Goal: Information Seeking & Learning: Learn about a topic

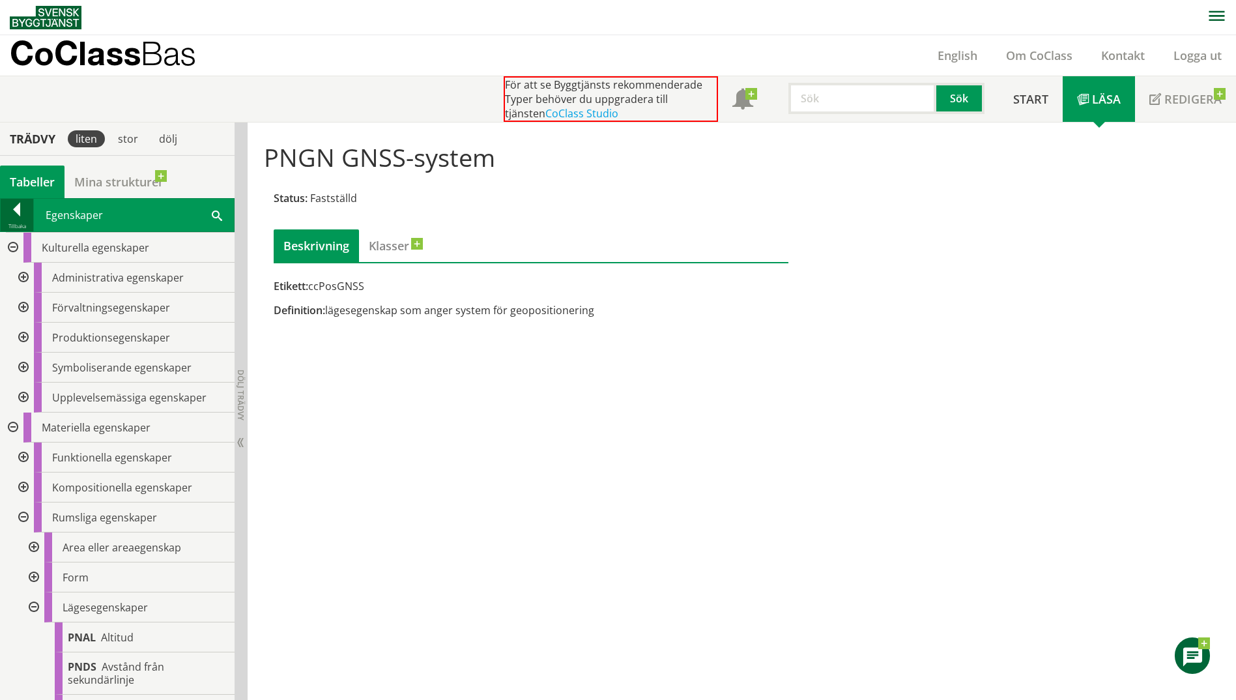
click at [21, 216] on div at bounding box center [17, 212] width 33 height 18
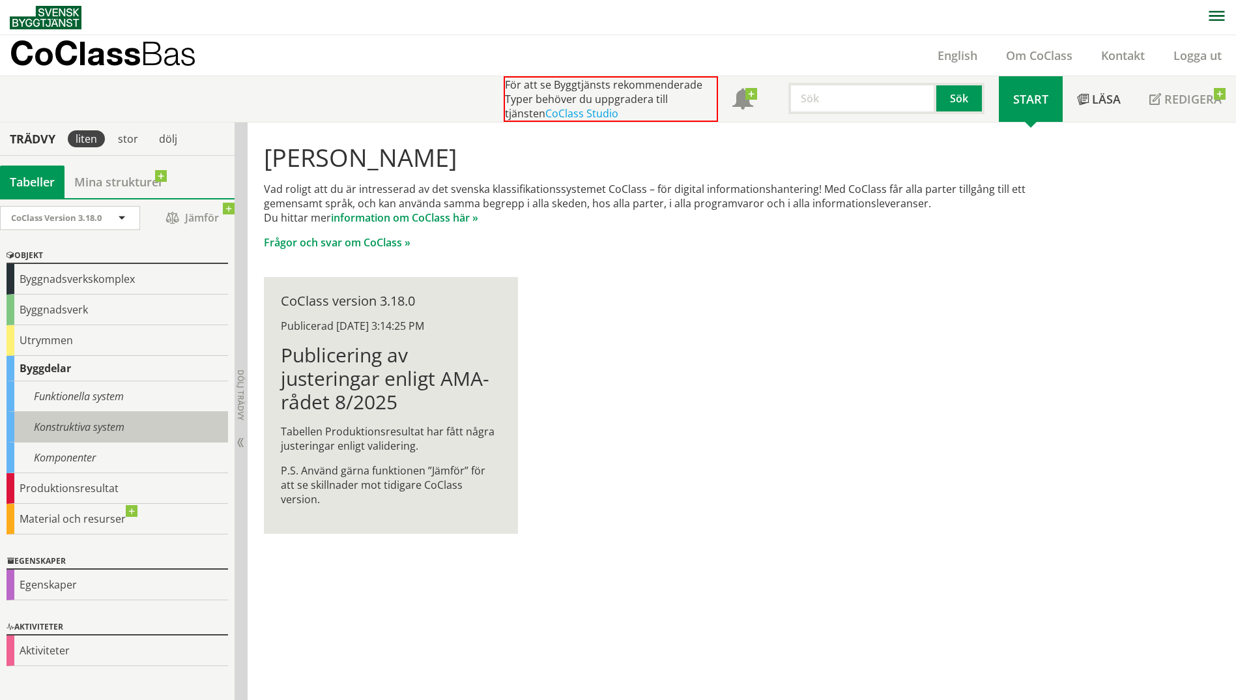
click at [113, 427] on div "Konstruktiva system" at bounding box center [117, 427] width 221 height 31
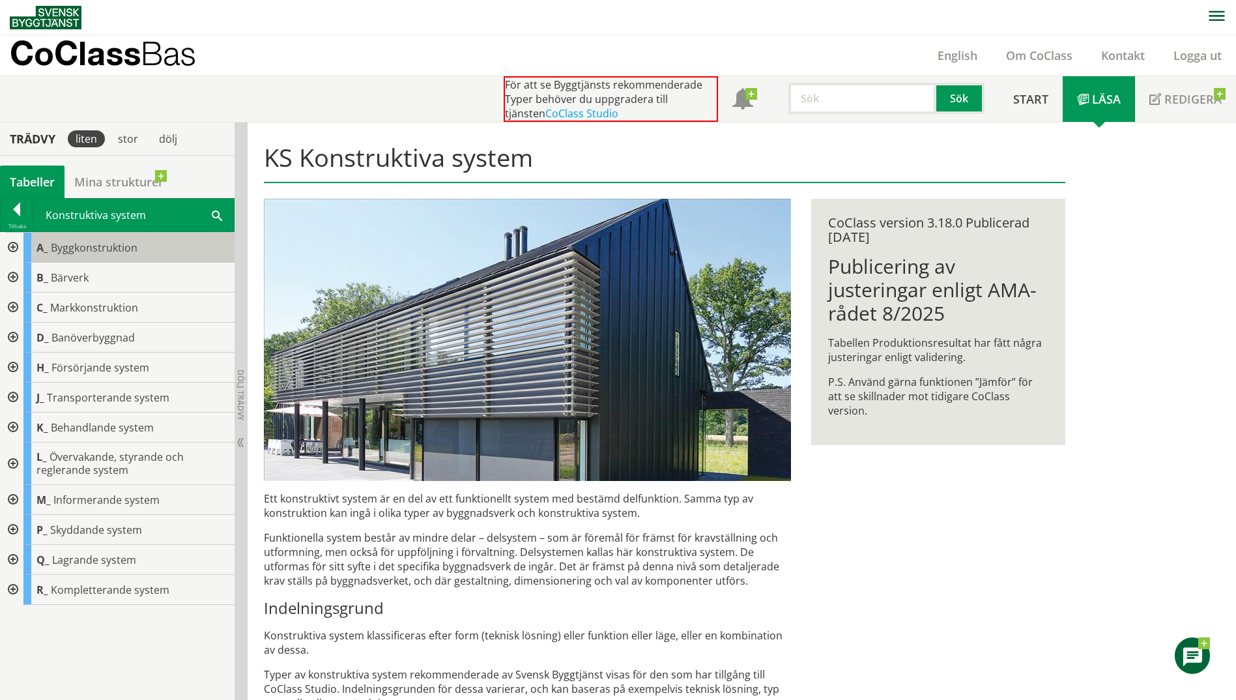
click at [56, 249] on span "Byggkonstruktion" at bounding box center [94, 247] width 87 height 14
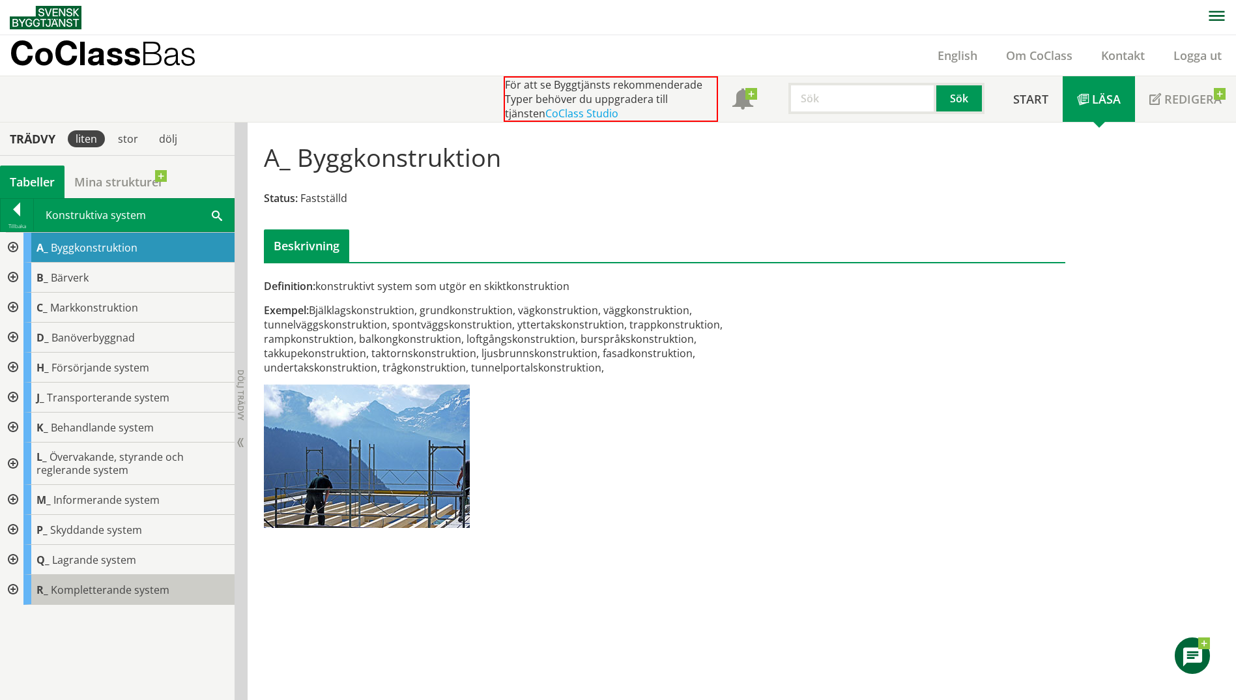
click at [167, 588] on div "R_ Kompletterande system" at bounding box center [128, 590] width 211 height 30
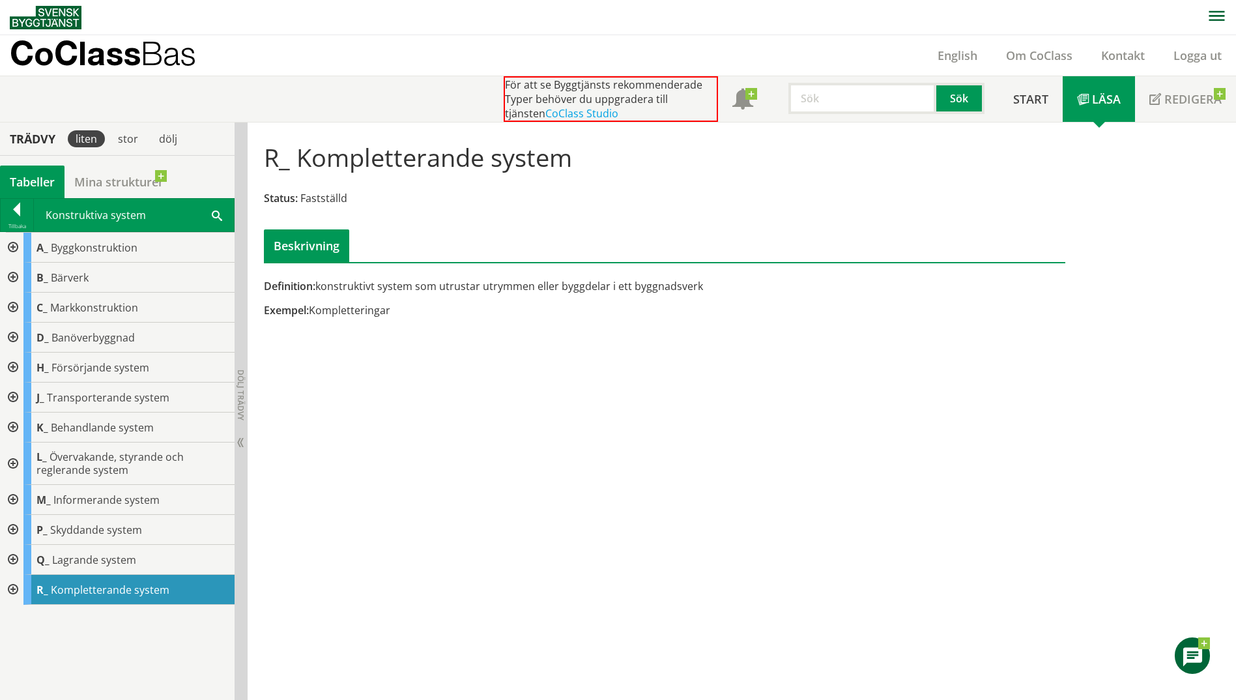
click at [12, 588] on div at bounding box center [11, 590] width 23 height 30
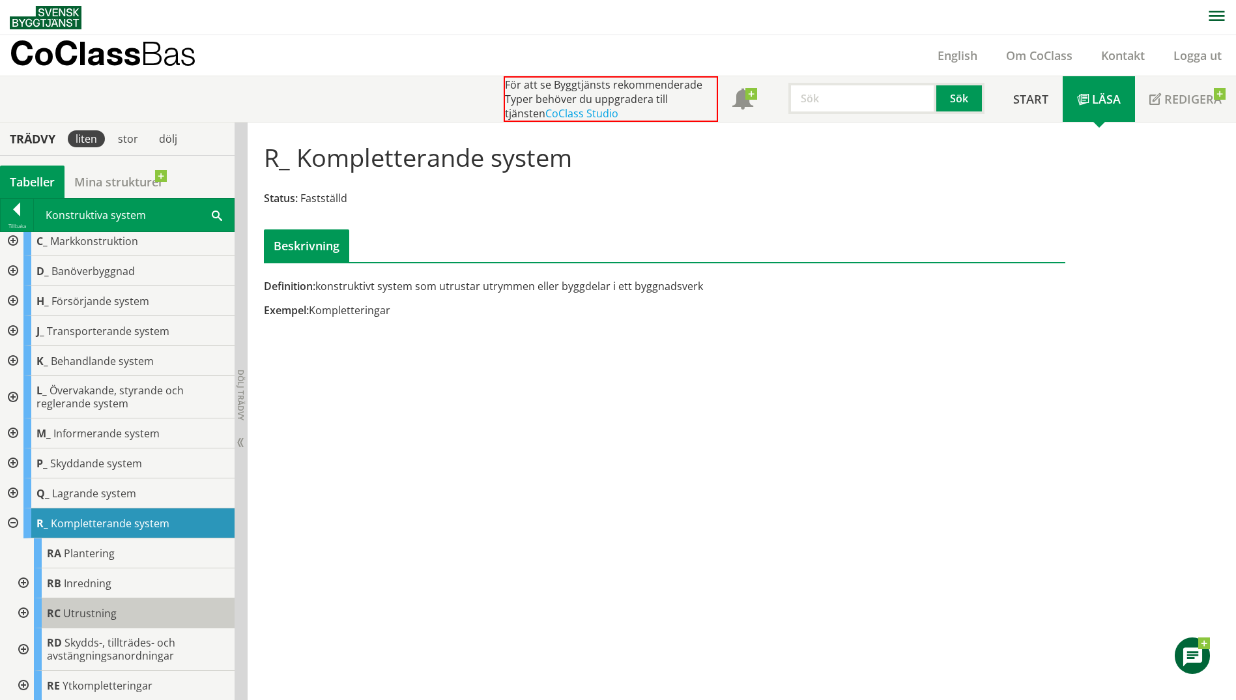
scroll to position [67, 0]
click at [24, 580] on div at bounding box center [21, 582] width 23 height 30
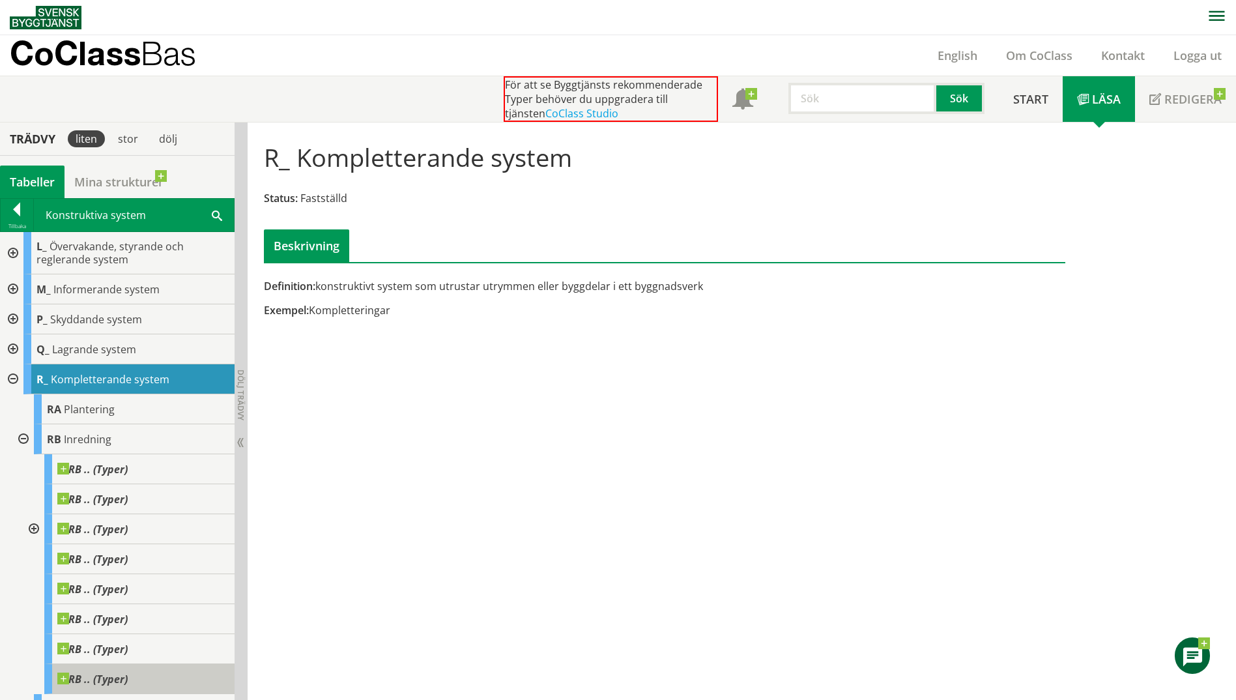
scroll to position [177, 0]
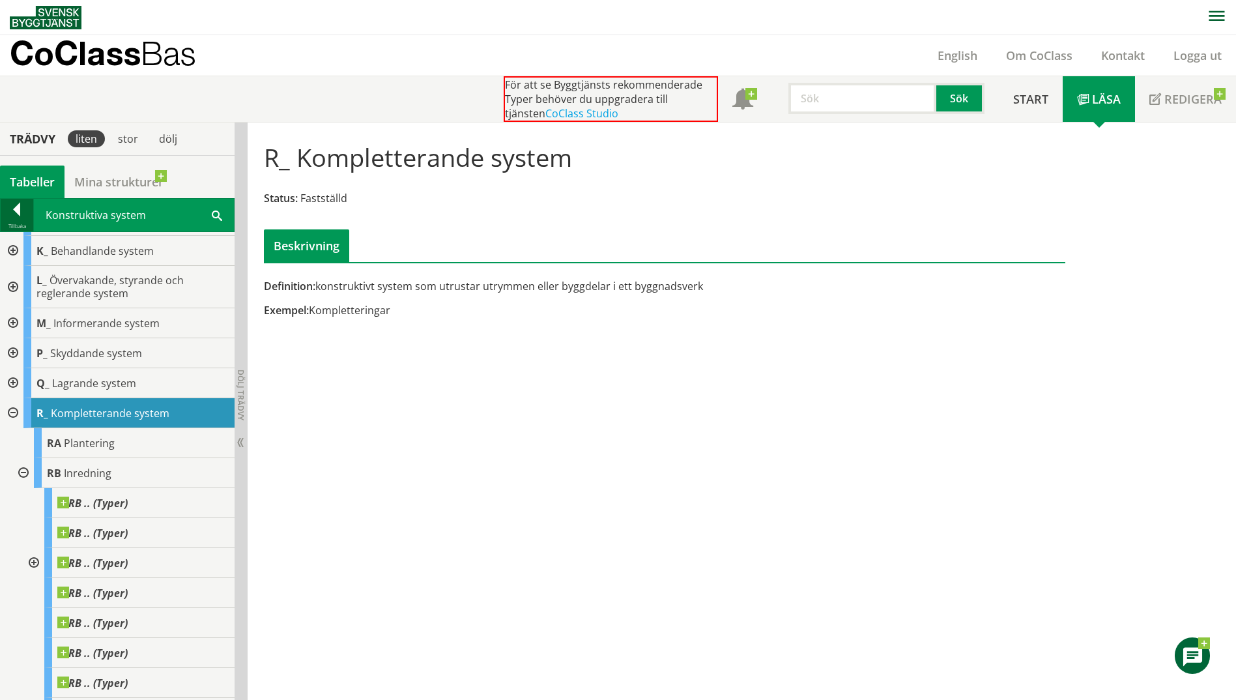
click at [10, 209] on div at bounding box center [17, 212] width 33 height 18
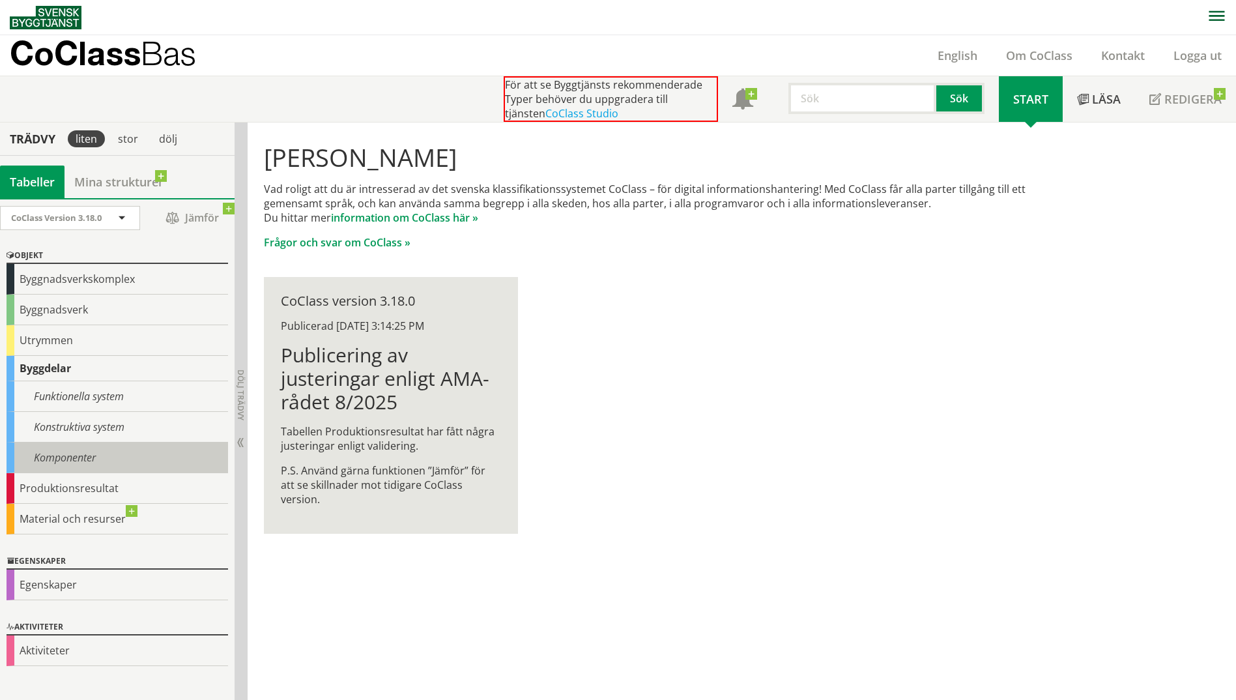
click at [86, 466] on div "Komponenter" at bounding box center [117, 457] width 221 height 31
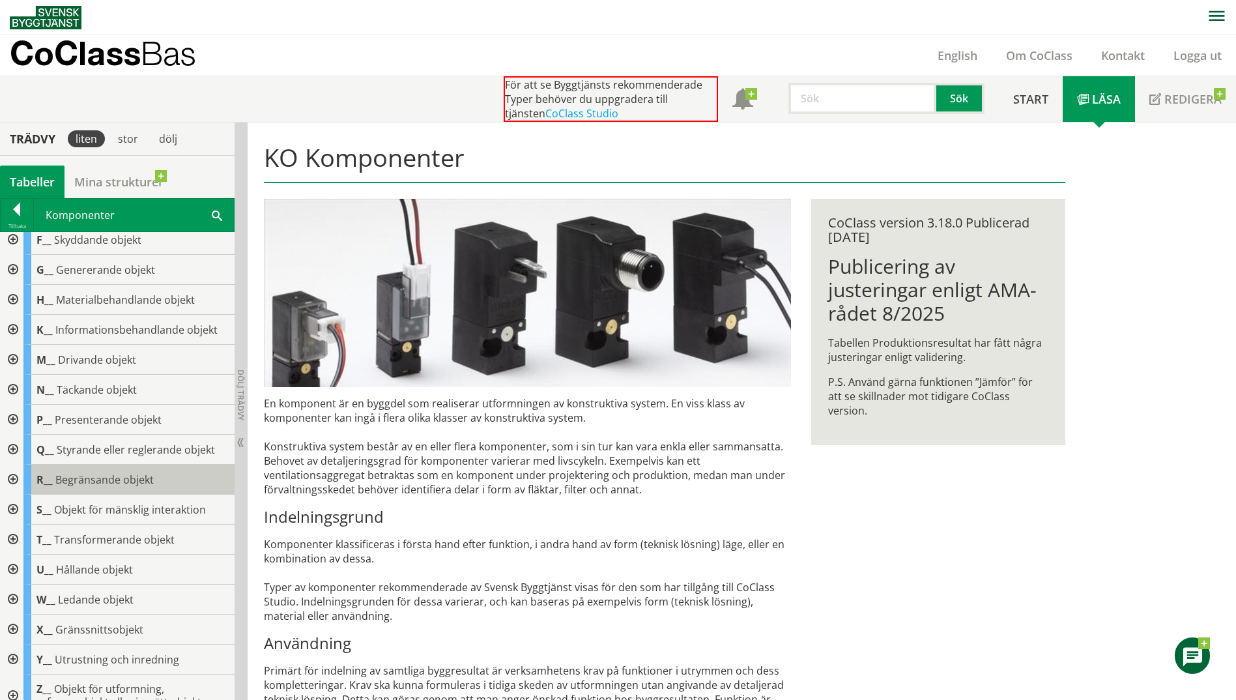
scroll to position [115, 0]
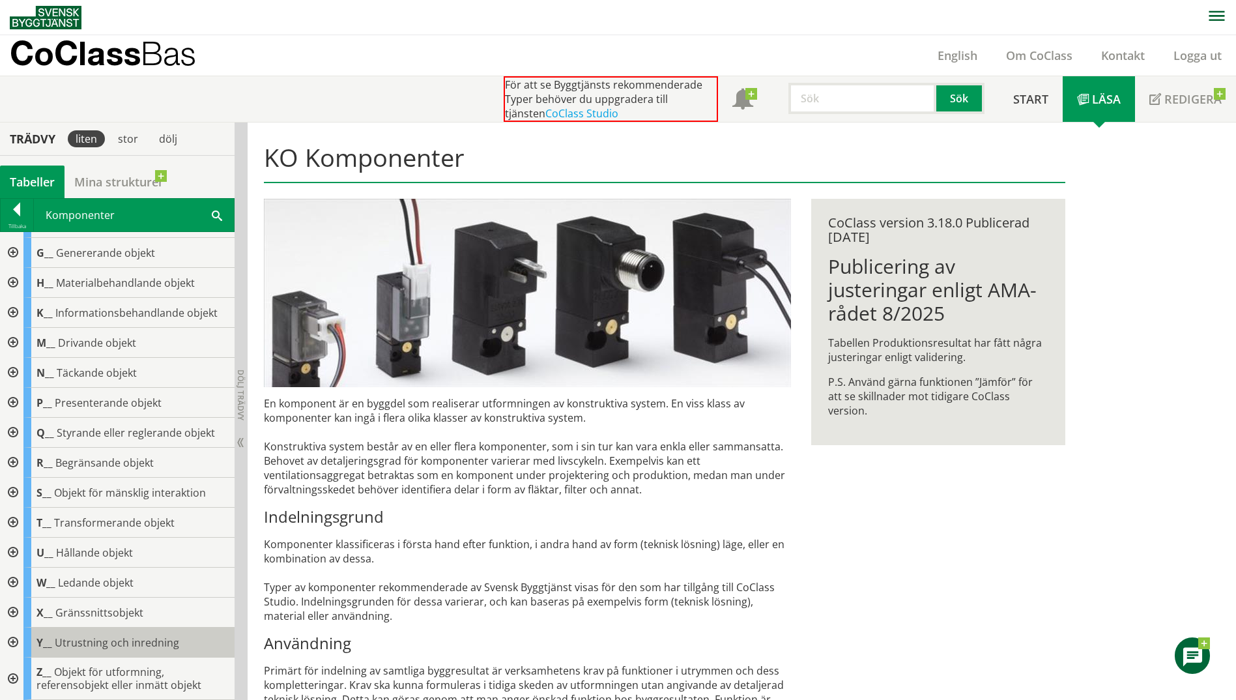
click at [156, 641] on span "Utrustning och inredning" at bounding box center [117, 642] width 124 height 14
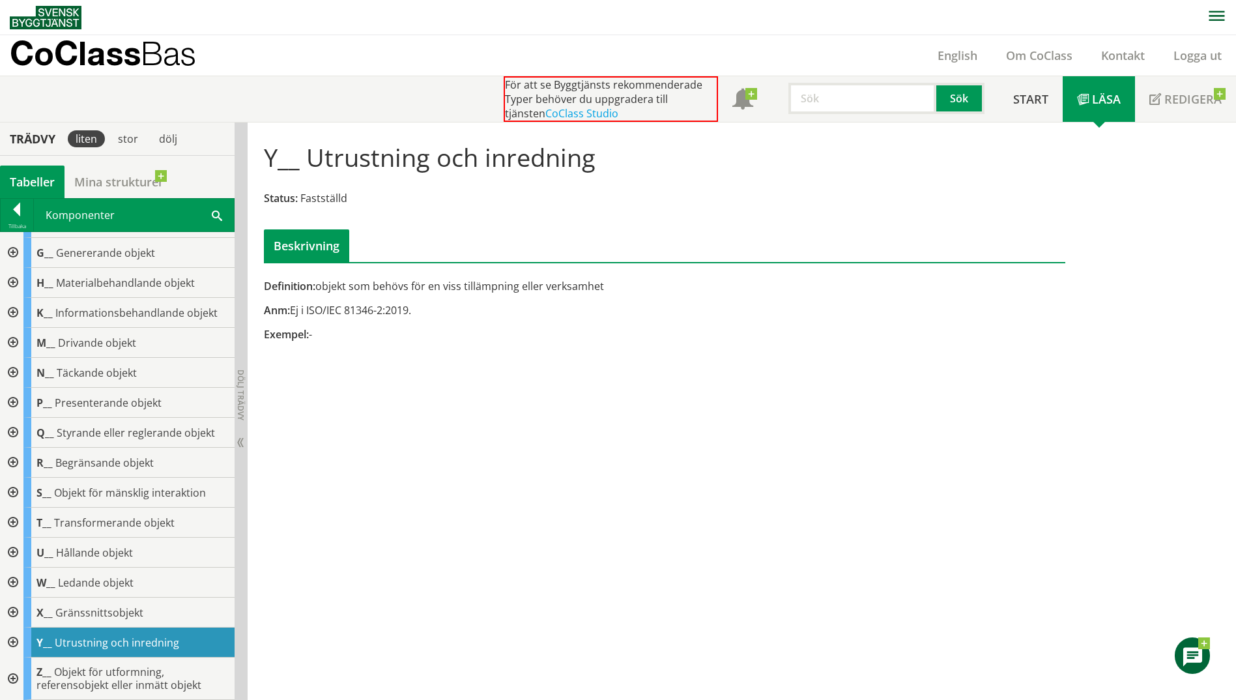
click at [14, 640] on div at bounding box center [11, 642] width 23 height 30
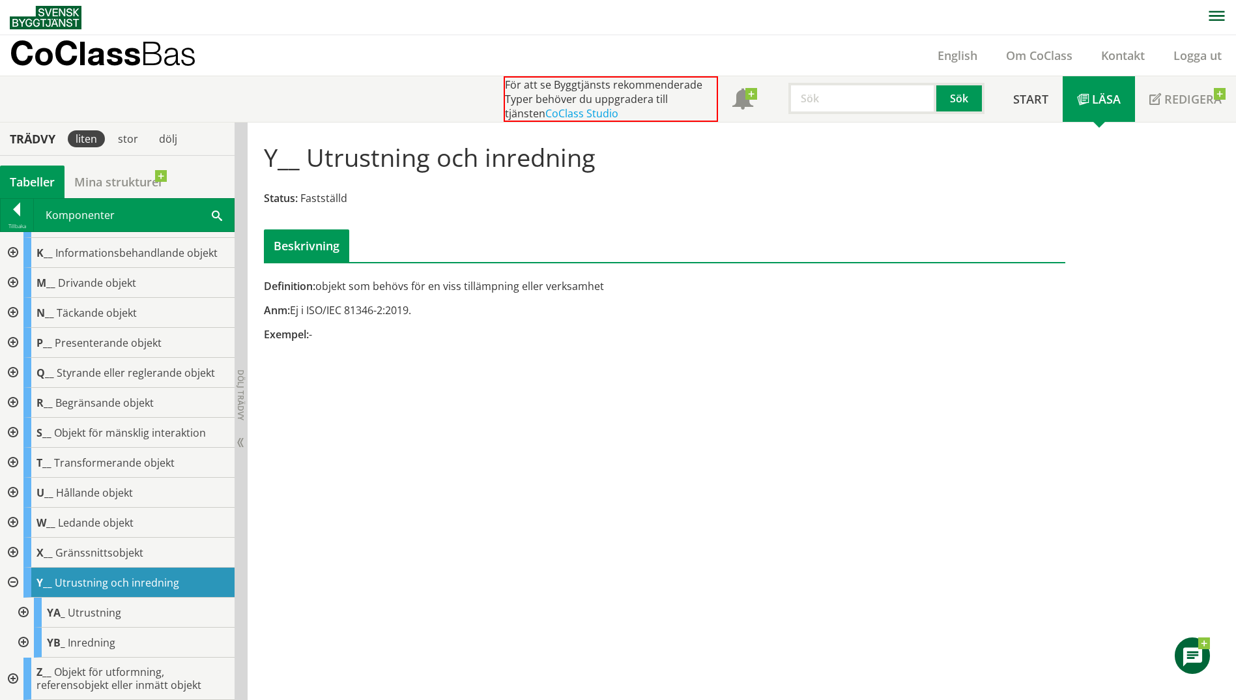
click at [23, 641] on div at bounding box center [21, 642] width 23 height 30
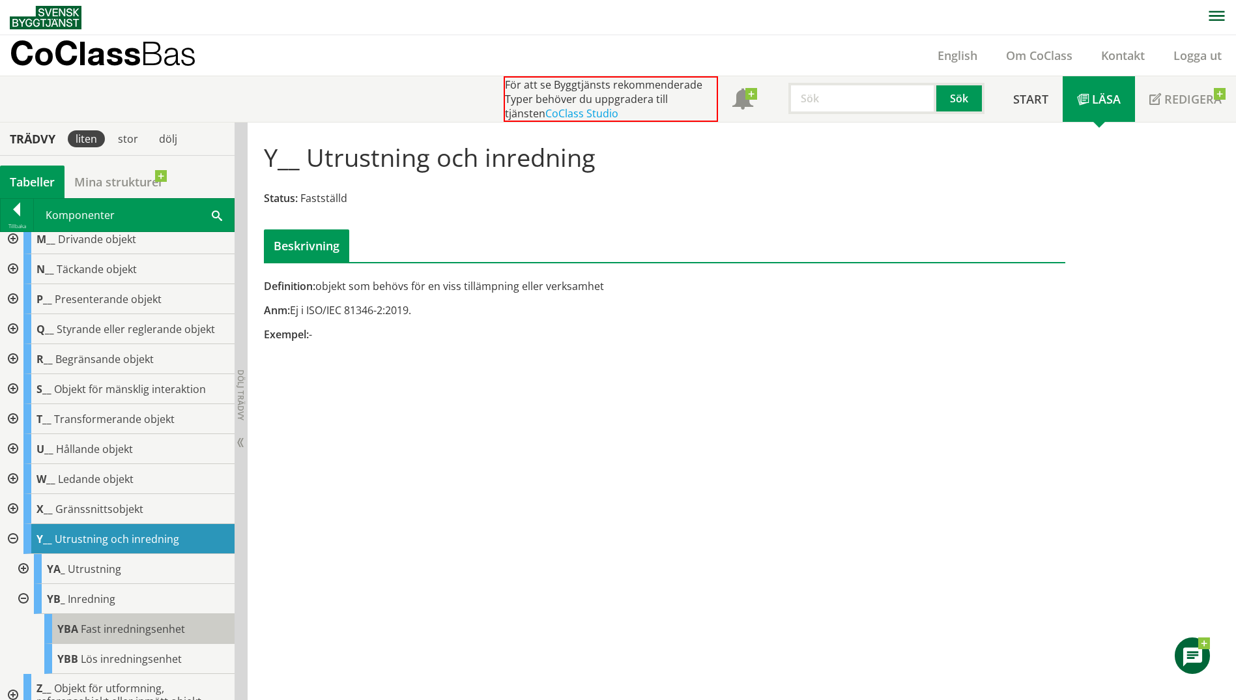
scroll to position [235, 0]
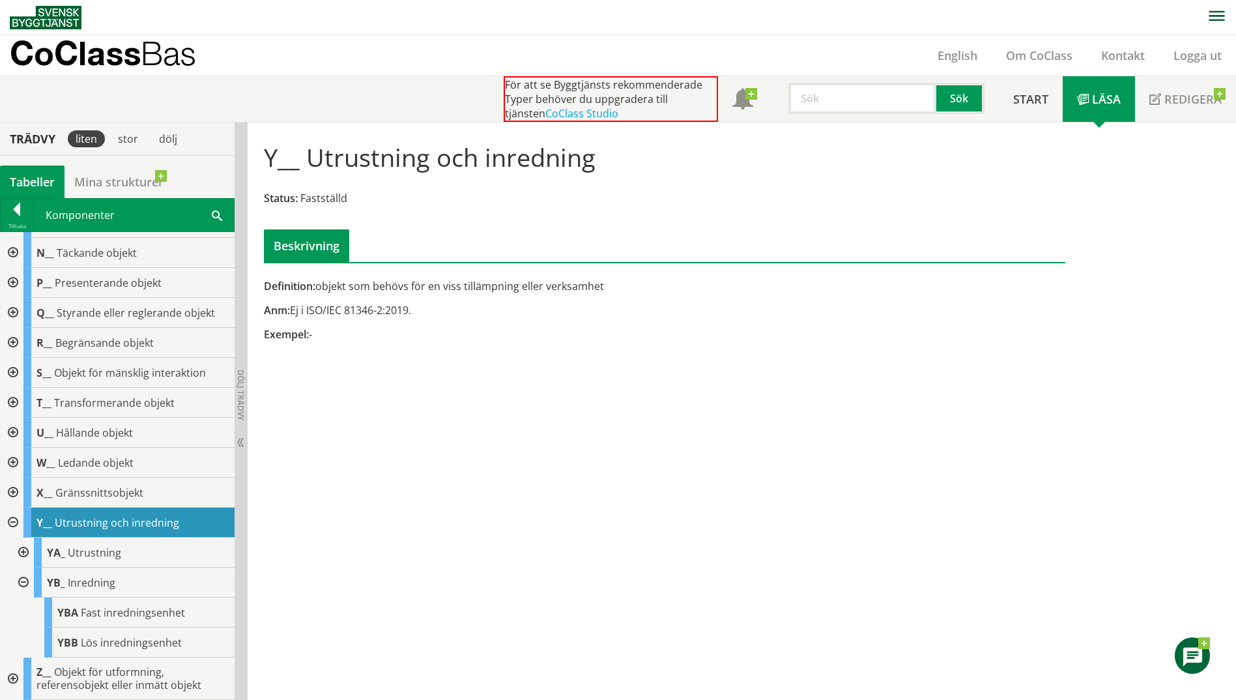
click at [14, 518] on div at bounding box center [11, 522] width 23 height 30
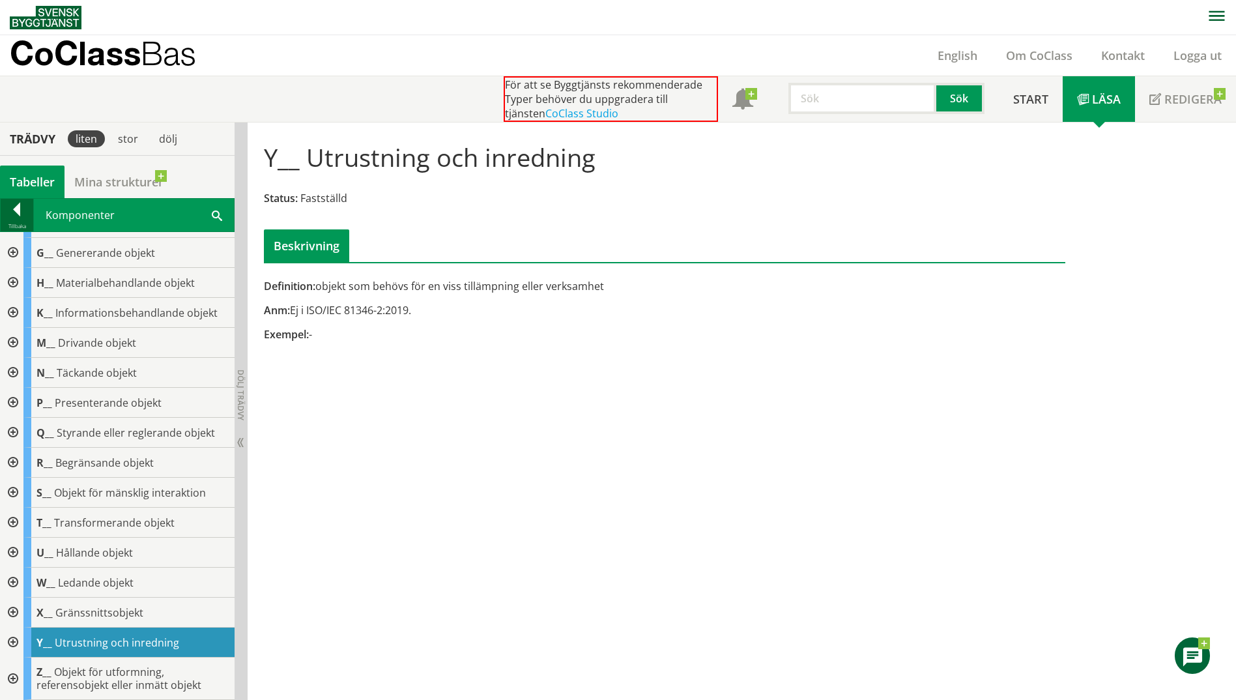
click at [14, 214] on div at bounding box center [17, 212] width 33 height 18
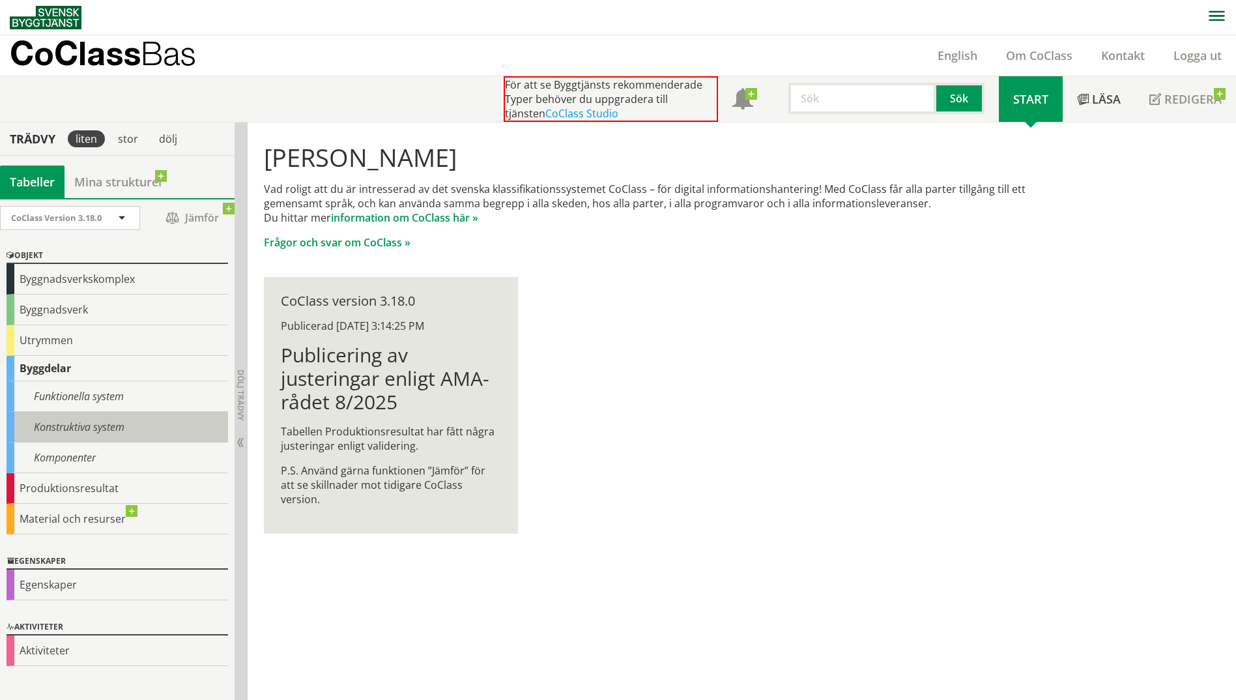
click at [89, 429] on div "Konstruktiva system" at bounding box center [117, 427] width 221 height 31
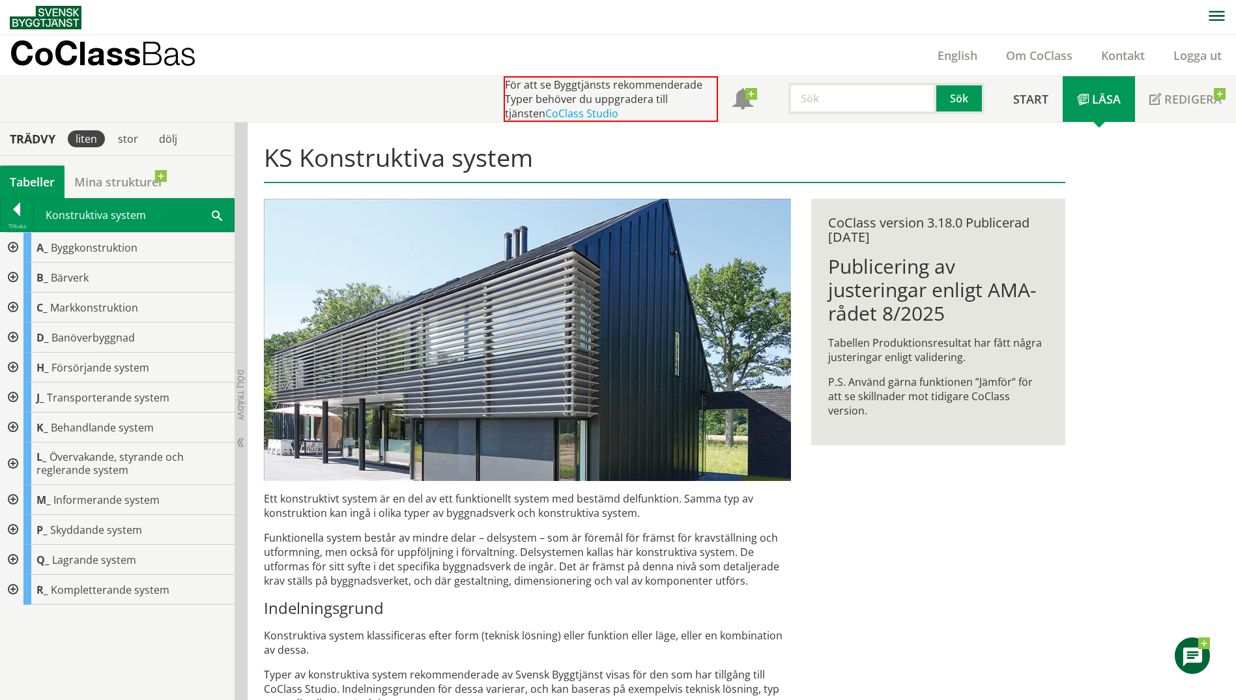
click at [12, 586] on div at bounding box center [11, 590] width 23 height 30
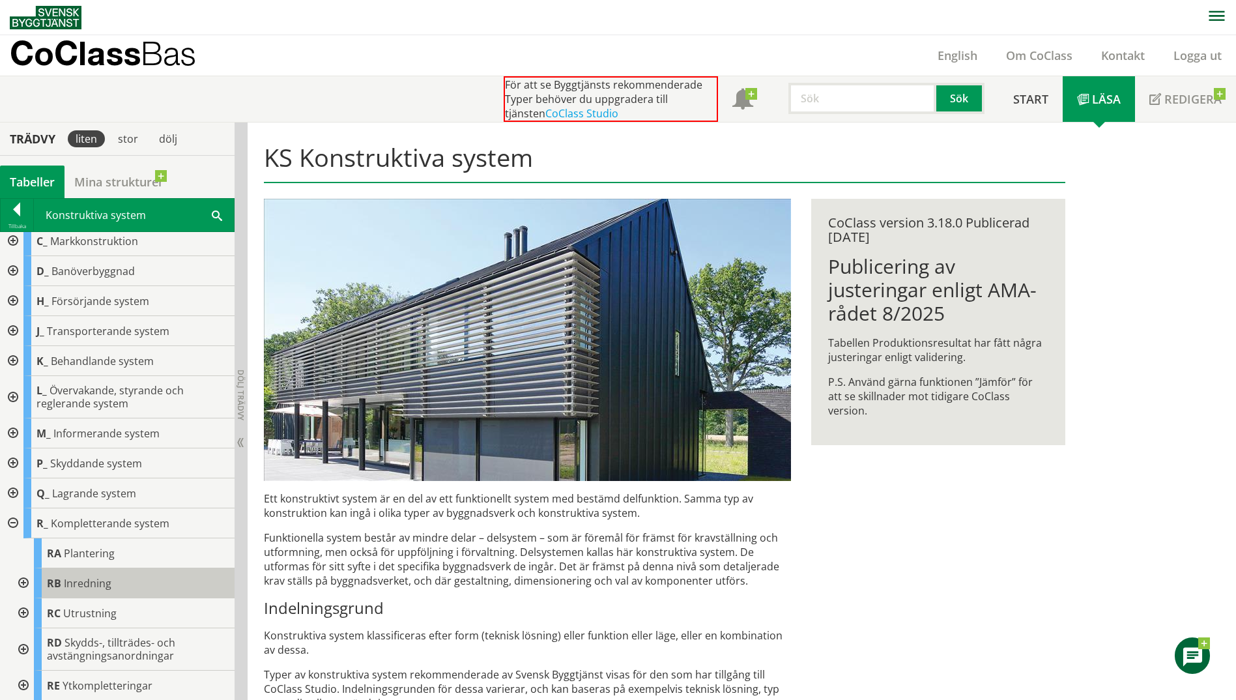
scroll to position [67, 0]
click at [25, 611] on div at bounding box center [21, 612] width 23 height 30
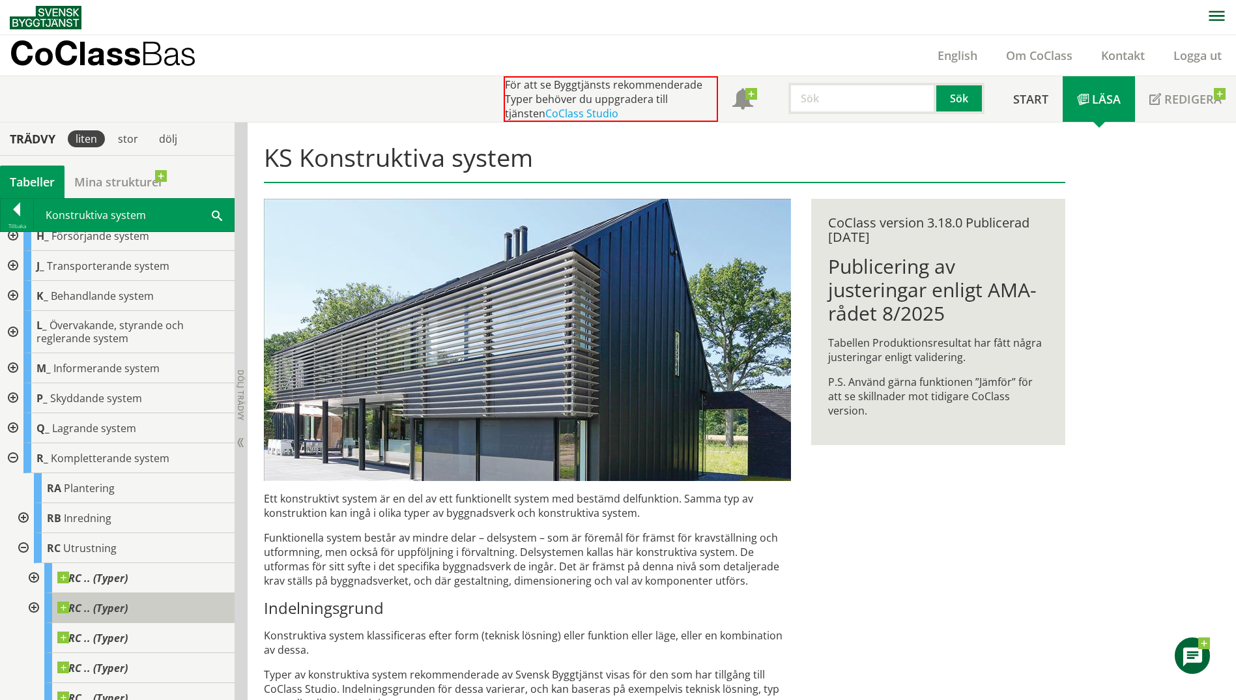
scroll to position [217, 0]
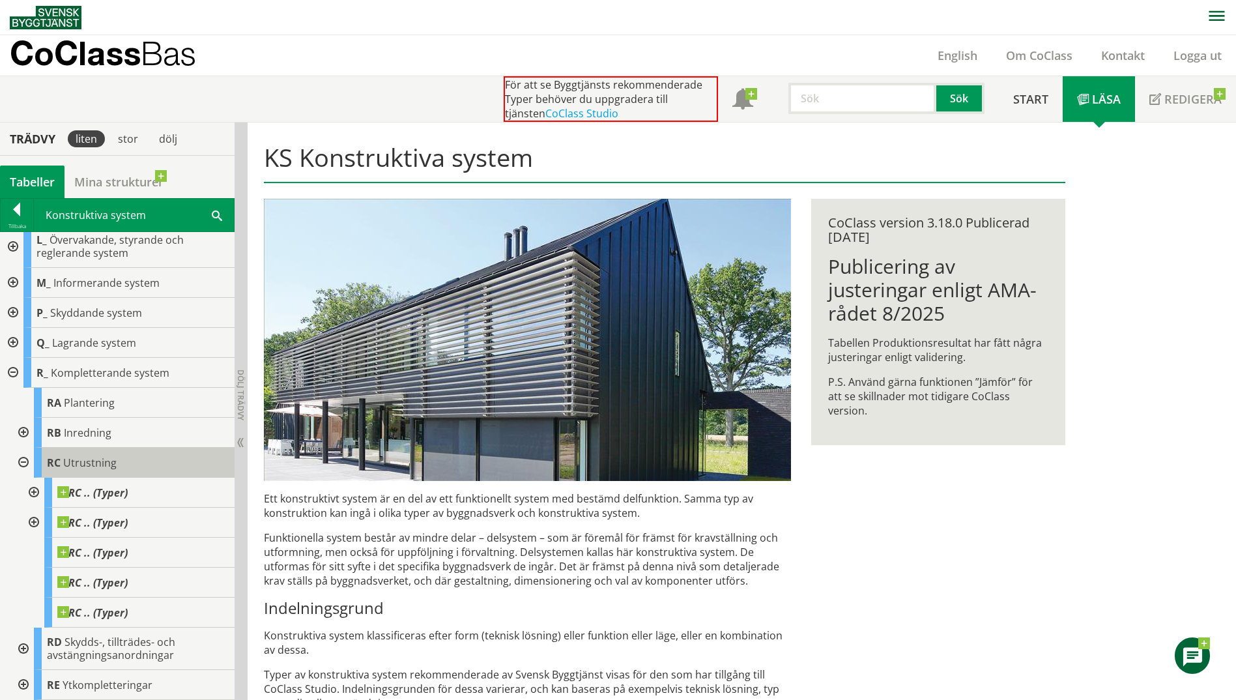
click at [169, 466] on div "RC Utrustning" at bounding box center [134, 463] width 201 height 30
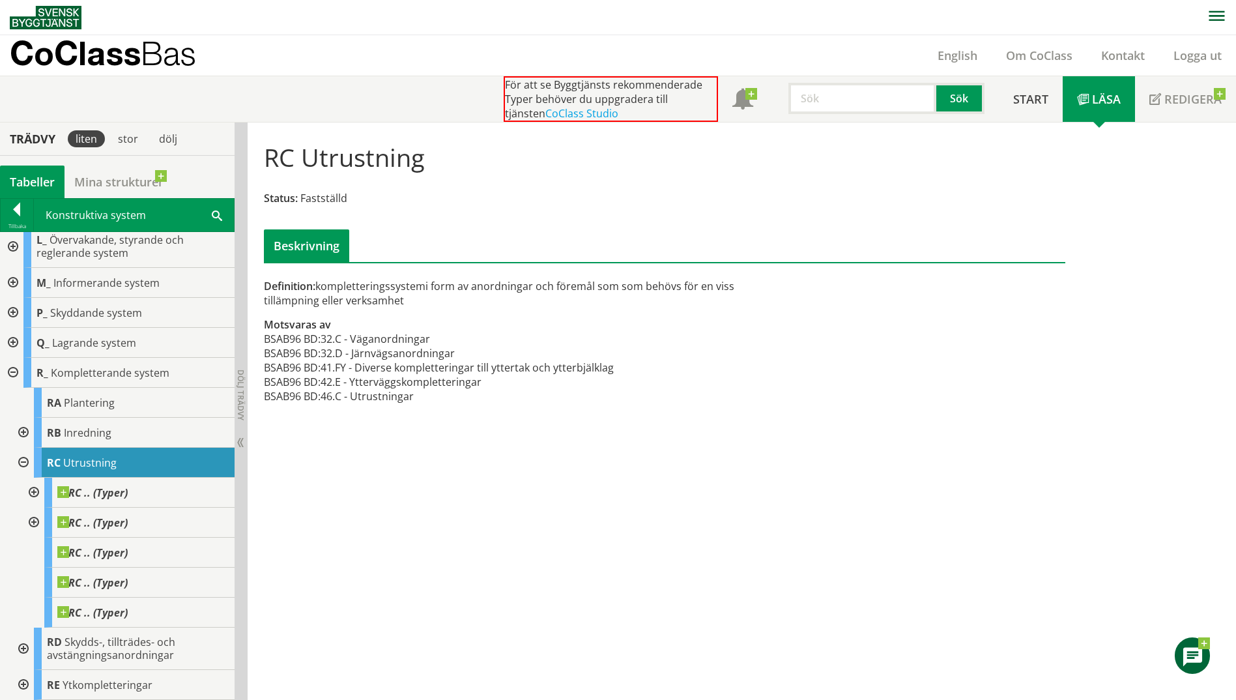
click at [20, 431] on div at bounding box center [21, 433] width 23 height 30
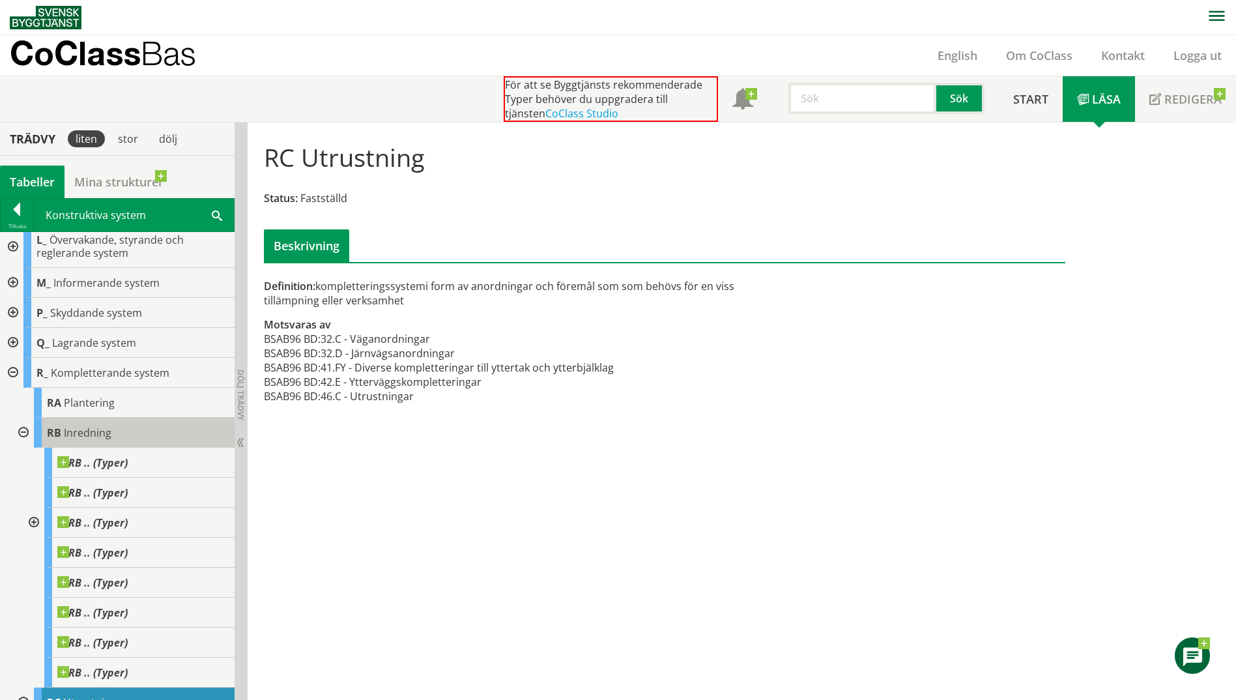
click at [134, 442] on div "RB Inredning" at bounding box center [134, 433] width 201 height 30
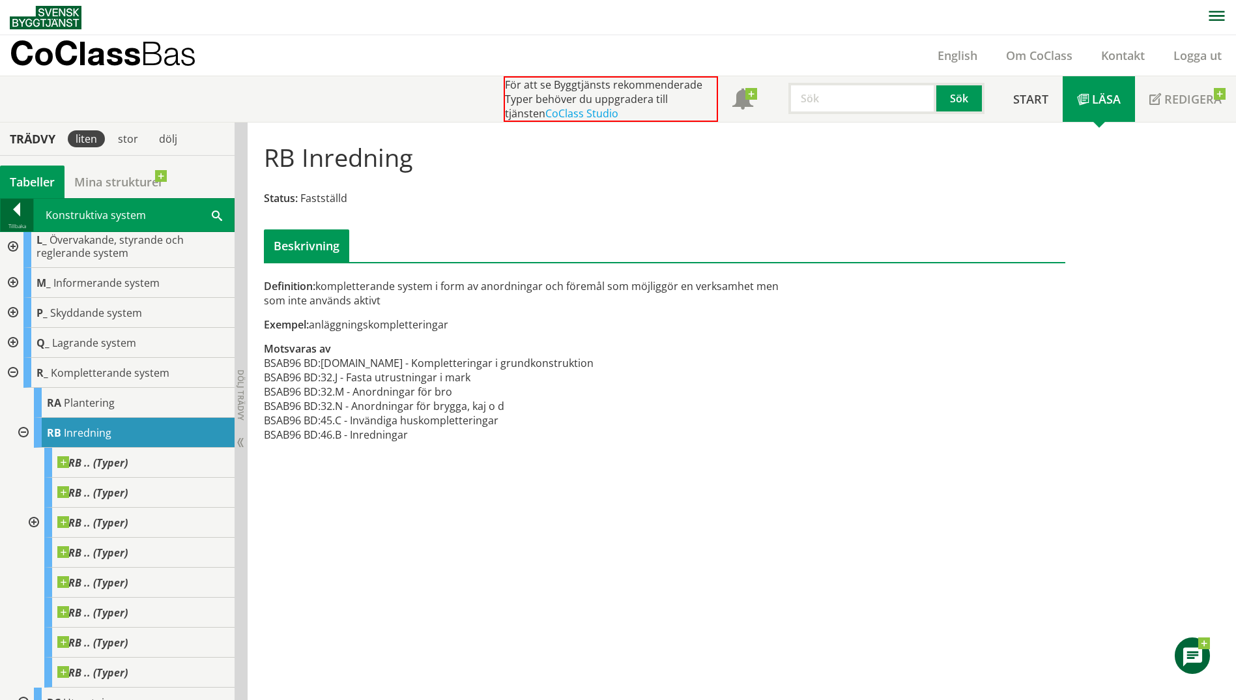
click at [20, 210] on div at bounding box center [17, 212] width 33 height 18
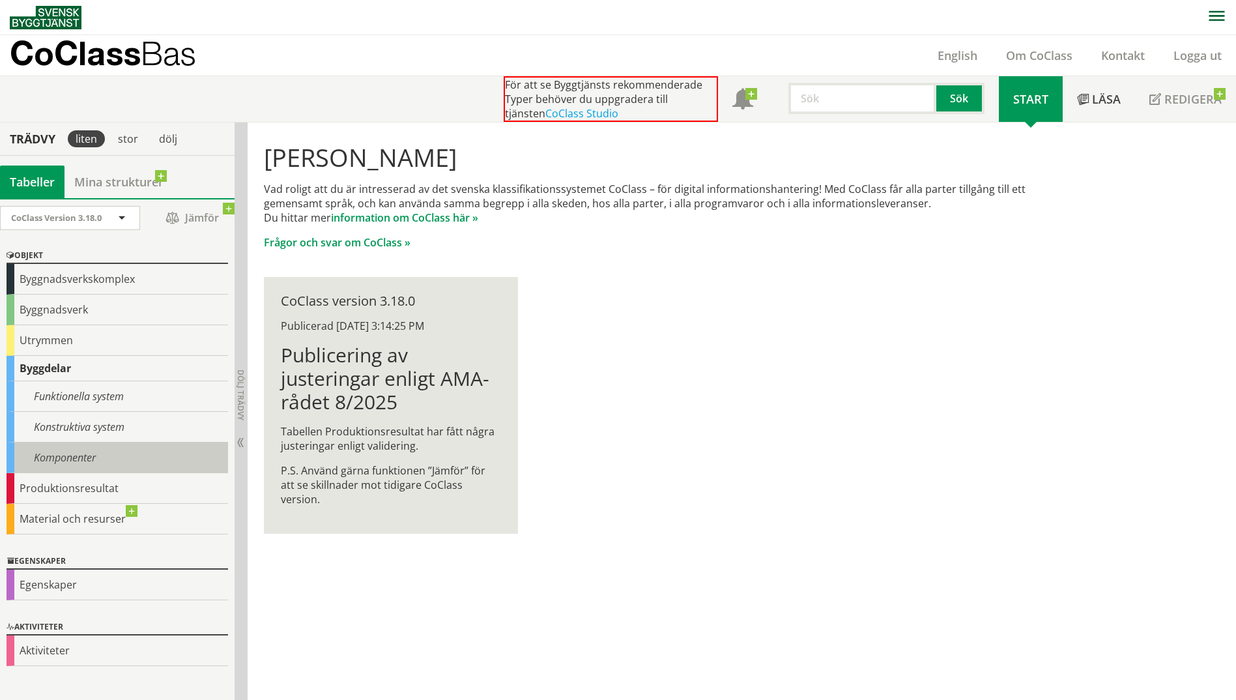
click at [101, 454] on div "Komponenter" at bounding box center [117, 457] width 221 height 31
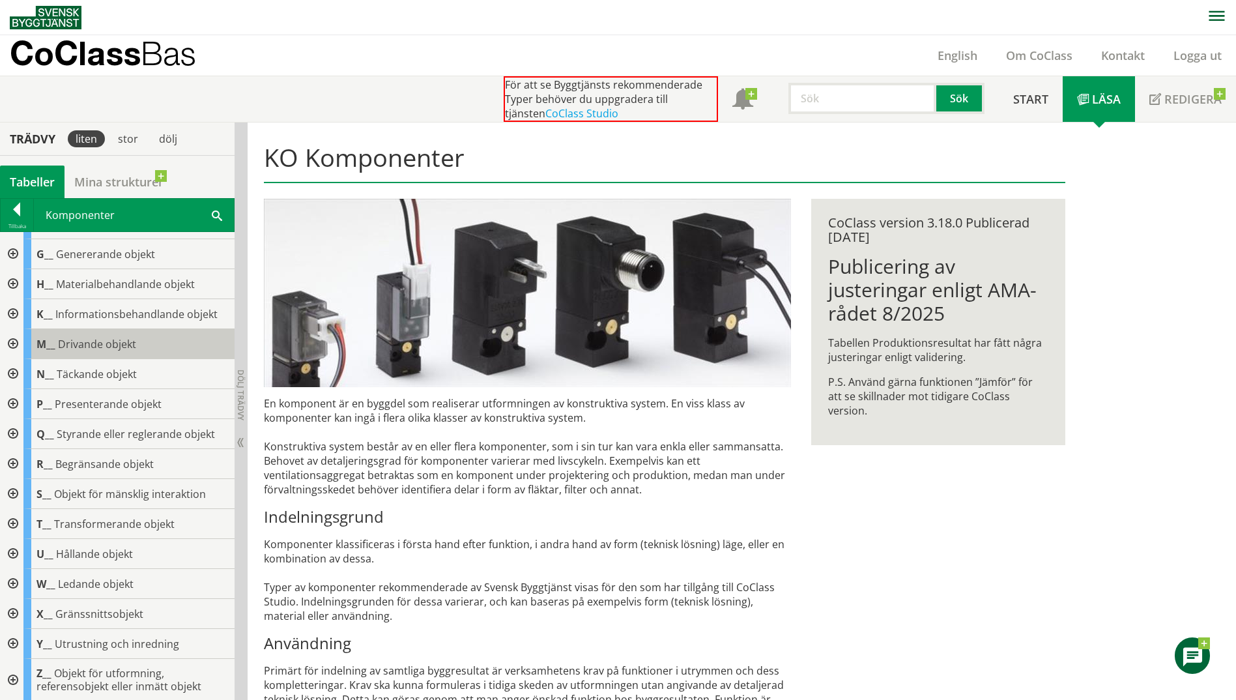
scroll to position [115, 0]
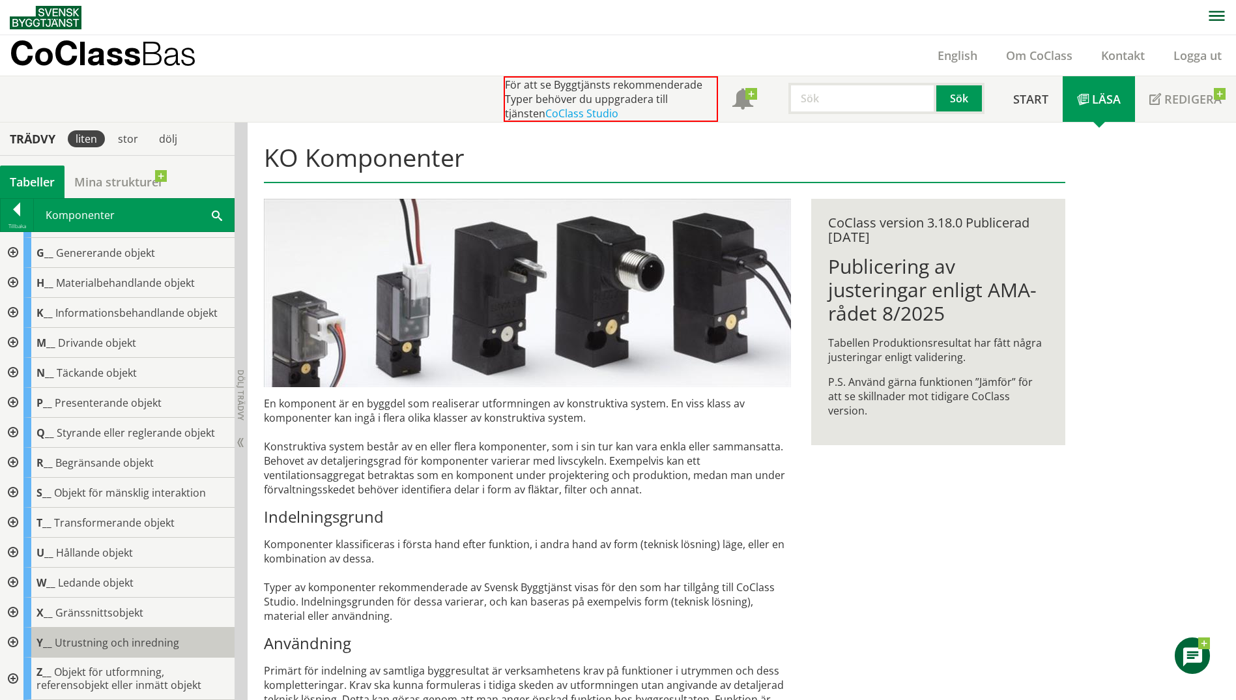
click at [61, 640] on span "Utrustning och inredning" at bounding box center [117, 642] width 124 height 14
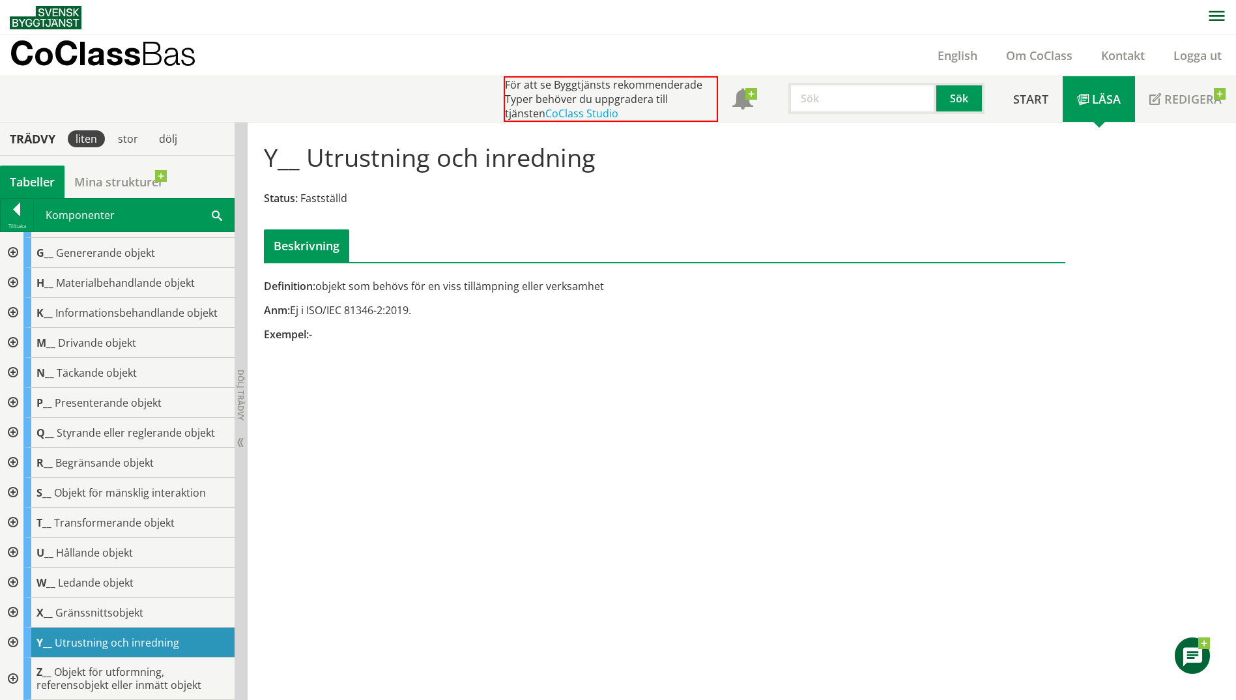
click at [12, 642] on div at bounding box center [11, 642] width 23 height 30
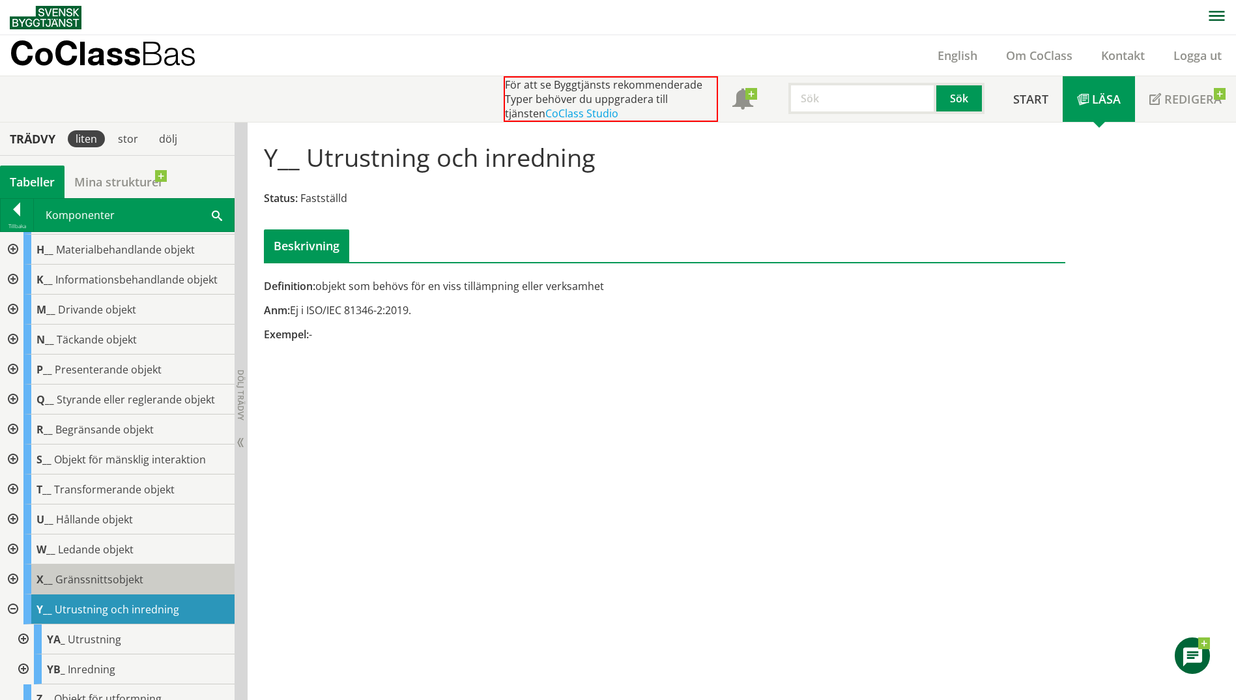
scroll to position [175, 0]
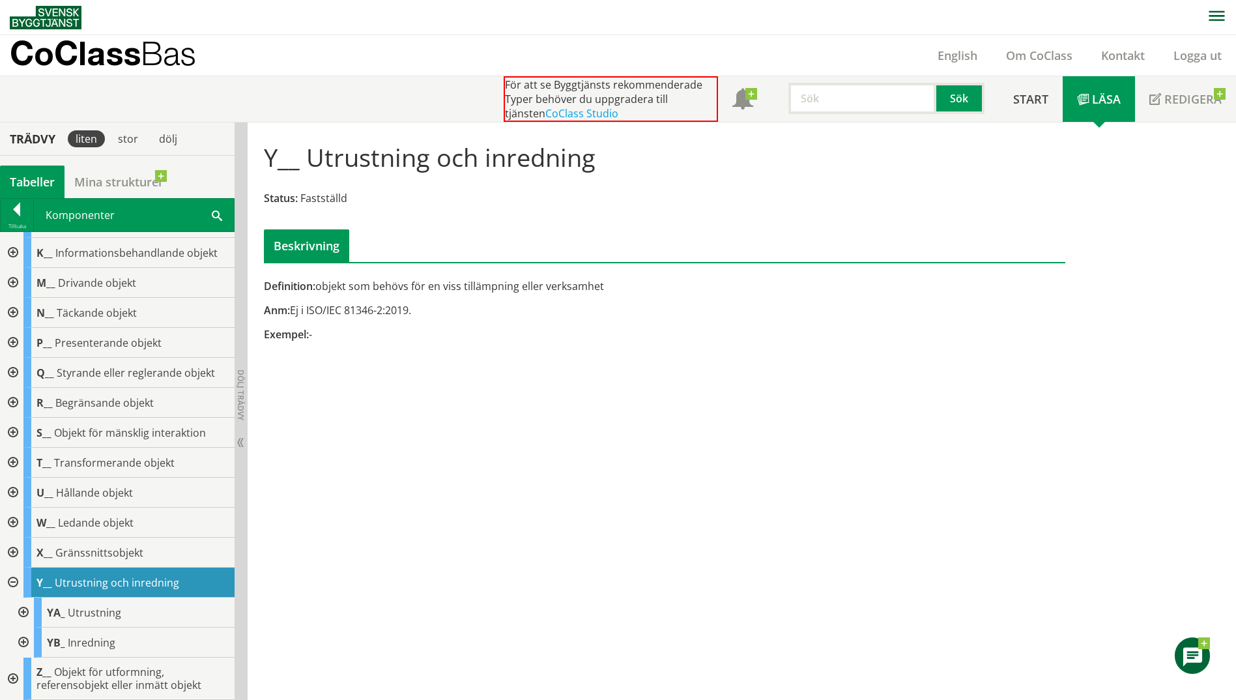
click at [23, 642] on div at bounding box center [21, 642] width 23 height 30
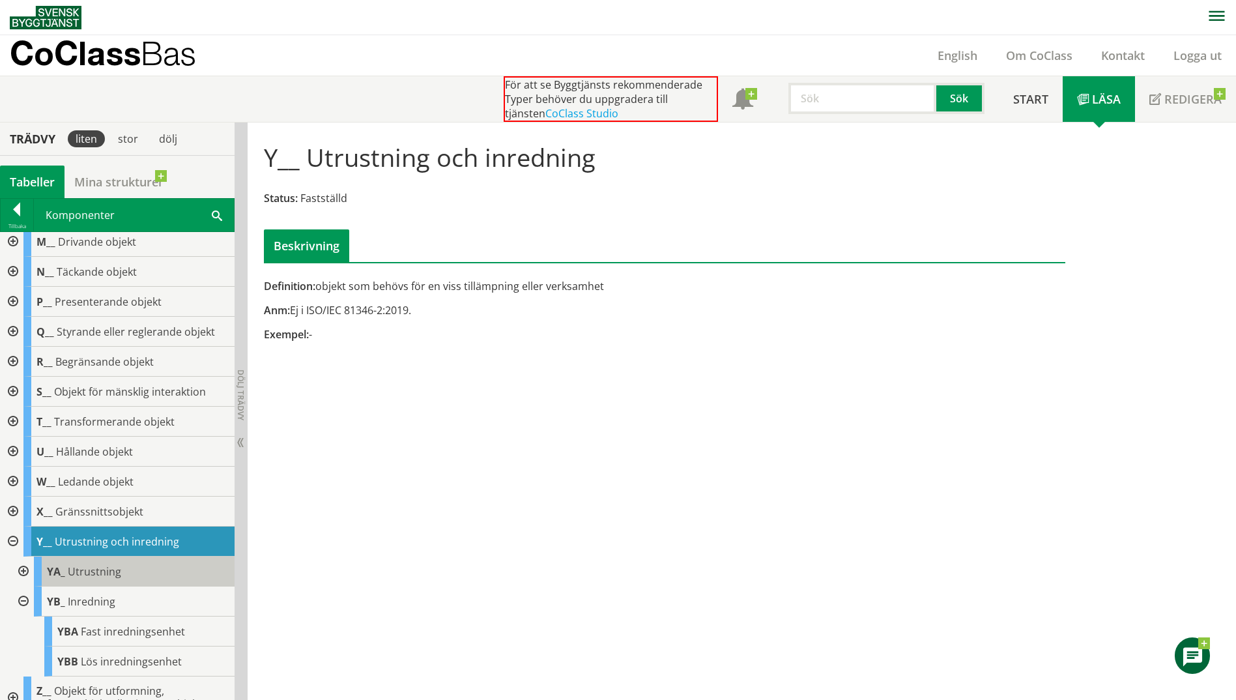
scroll to position [235, 0]
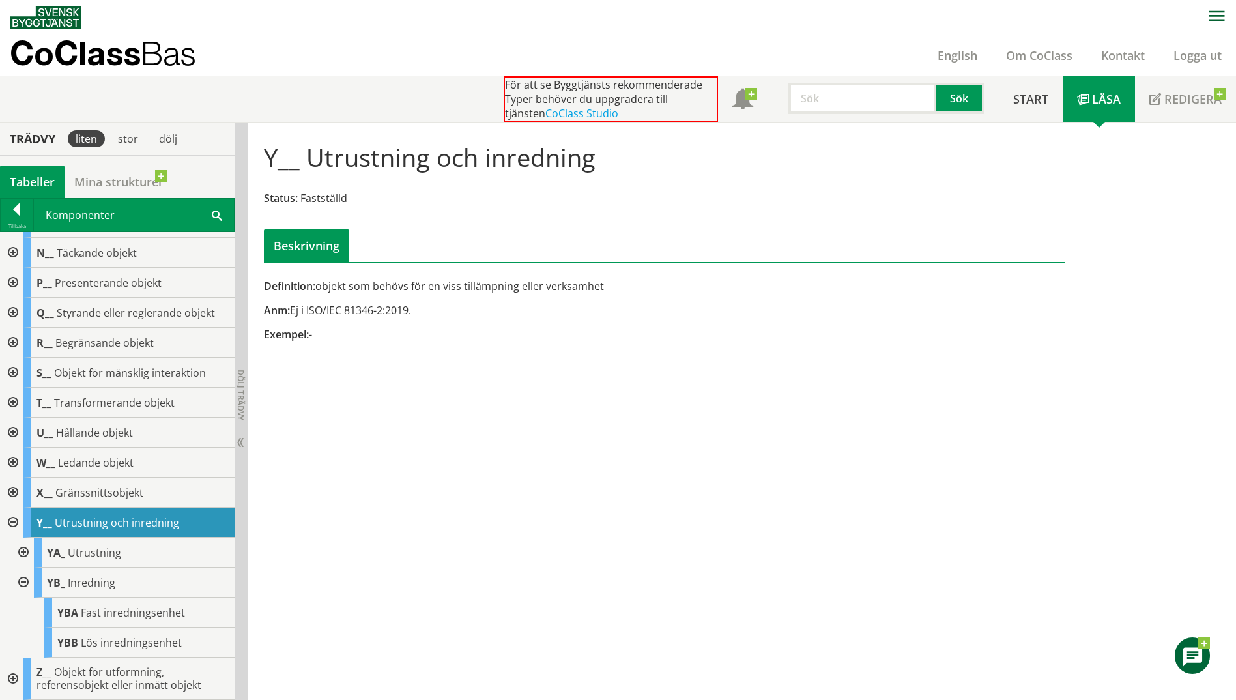
click at [22, 551] on div at bounding box center [21, 552] width 23 height 30
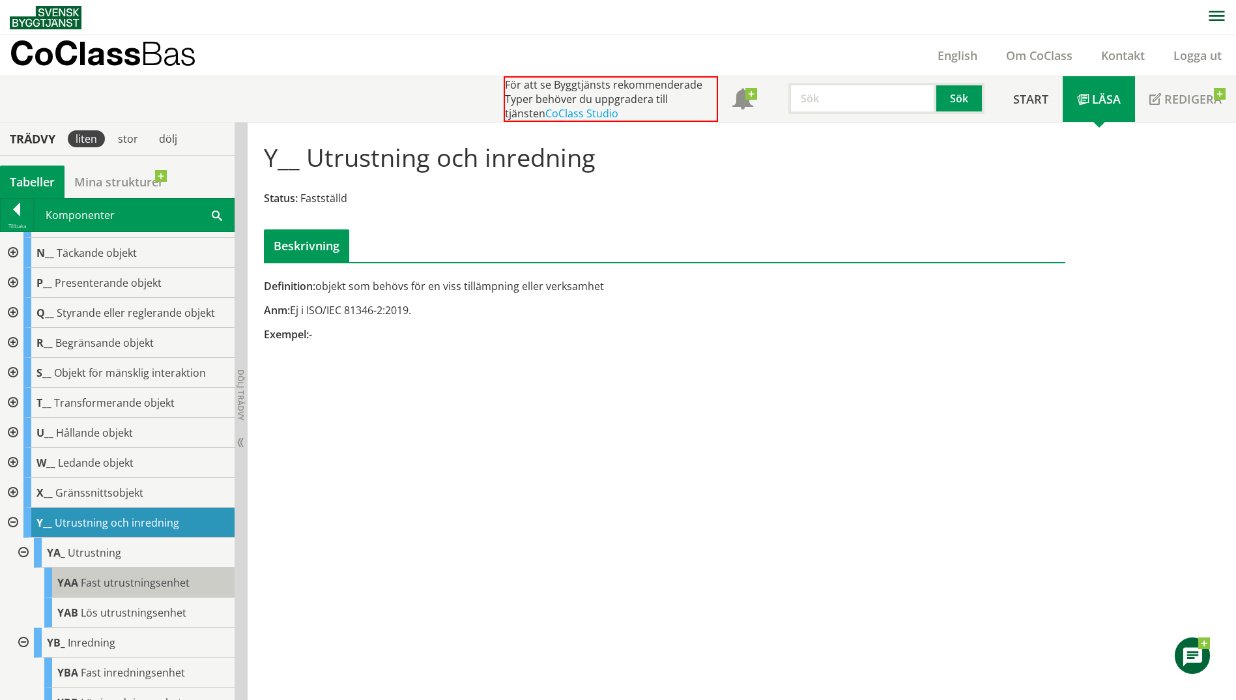
click at [146, 581] on span "Fast utrustningsenhet" at bounding box center [135, 582] width 109 height 14
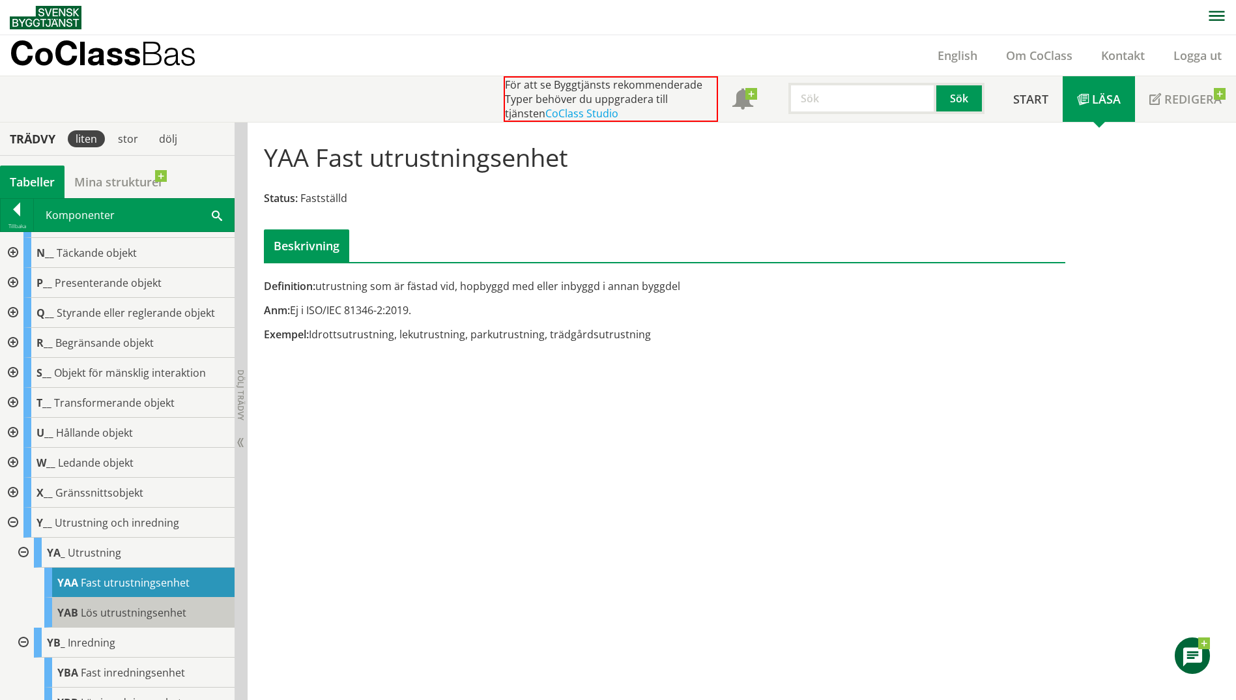
click at [141, 604] on body "AMA AMA Beskrivningsverktyg AMA Funktion BSAB Bygginfo Byggjura Byggkatalogen […" at bounding box center [618, 350] width 1236 height 700
click at [122, 614] on span "Lös utrustningsenhet" at bounding box center [134, 612] width 106 height 14
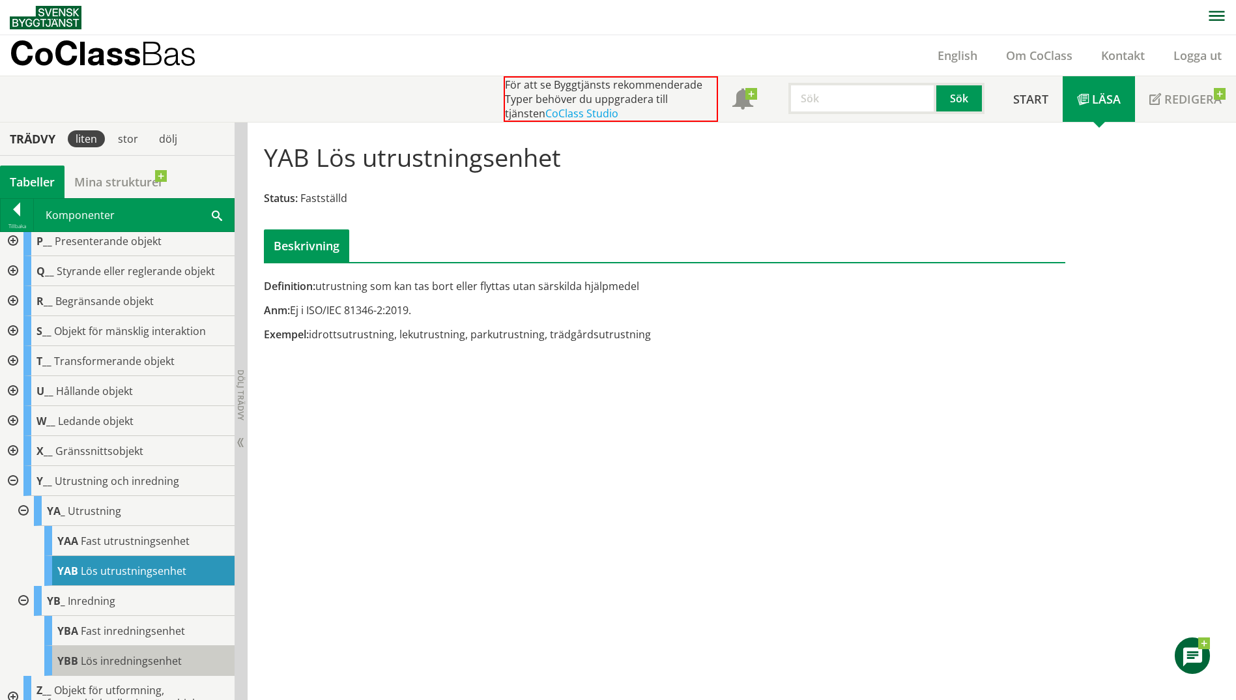
scroll to position [294, 0]
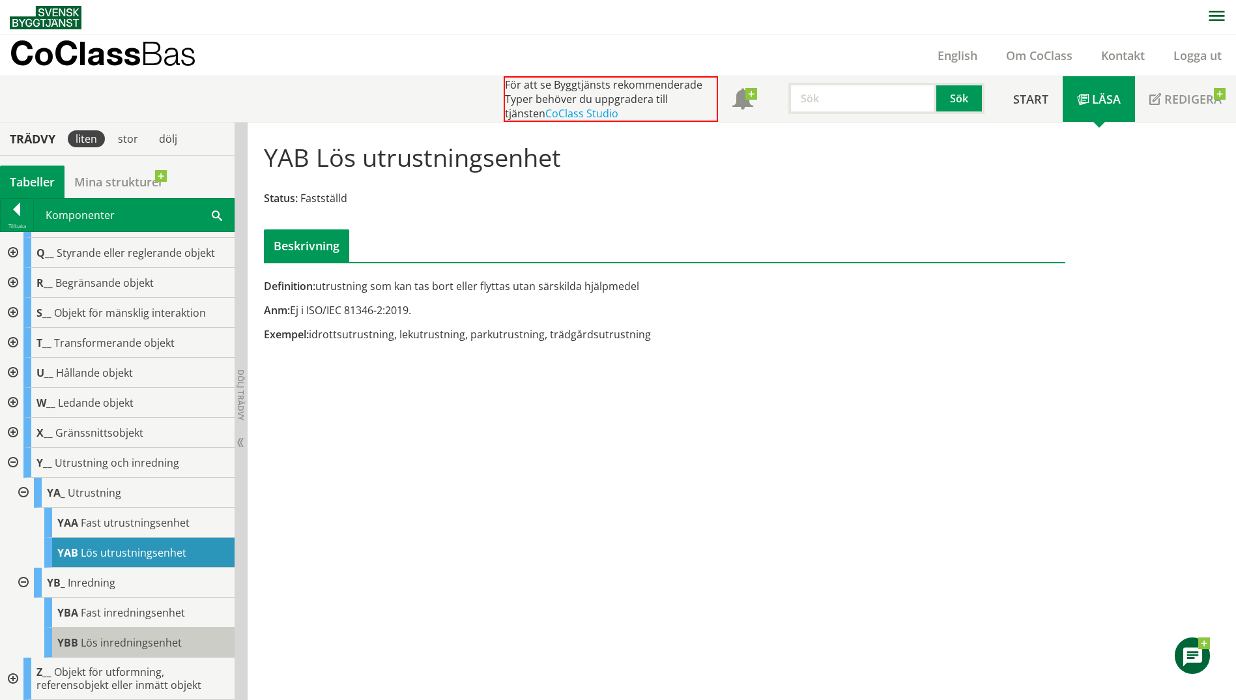
click at [123, 636] on body "AMA AMA Beskrivningsverktyg AMA Funktion BSAB Bygginfo Byggjura Byggkatalogen […" at bounding box center [618, 350] width 1236 height 700
click at [84, 642] on span "Lös inredningsenhet" at bounding box center [131, 642] width 101 height 14
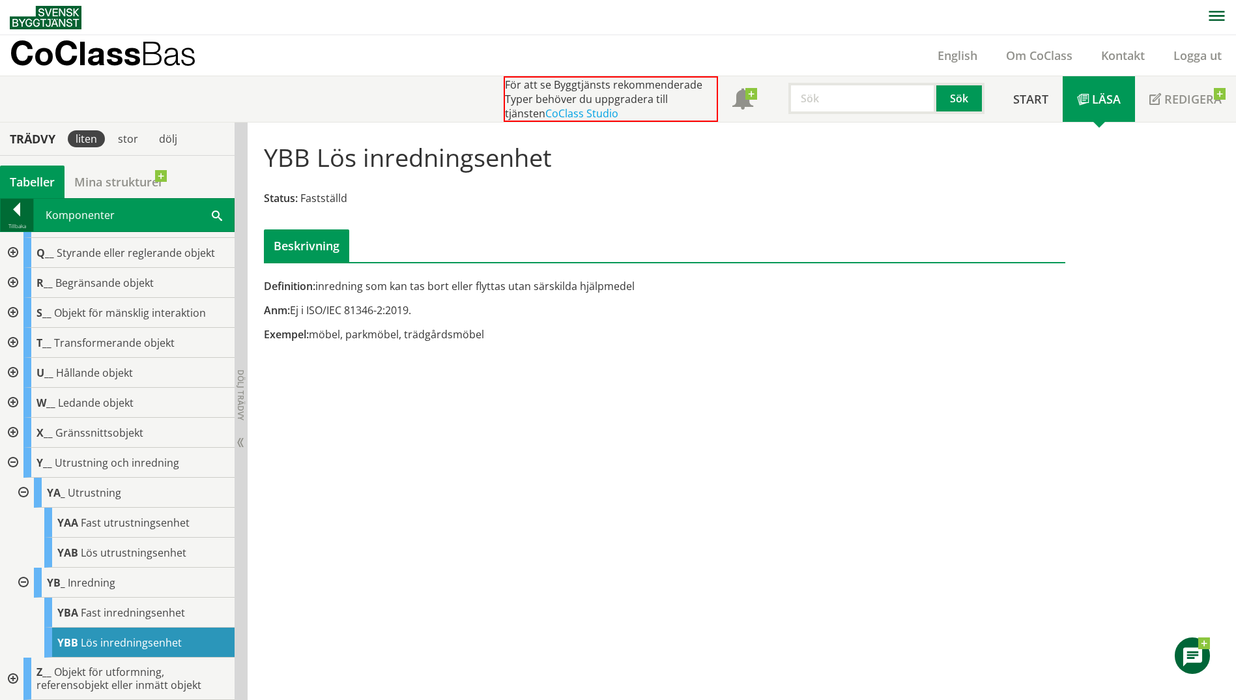
click at [11, 208] on div at bounding box center [17, 212] width 33 height 18
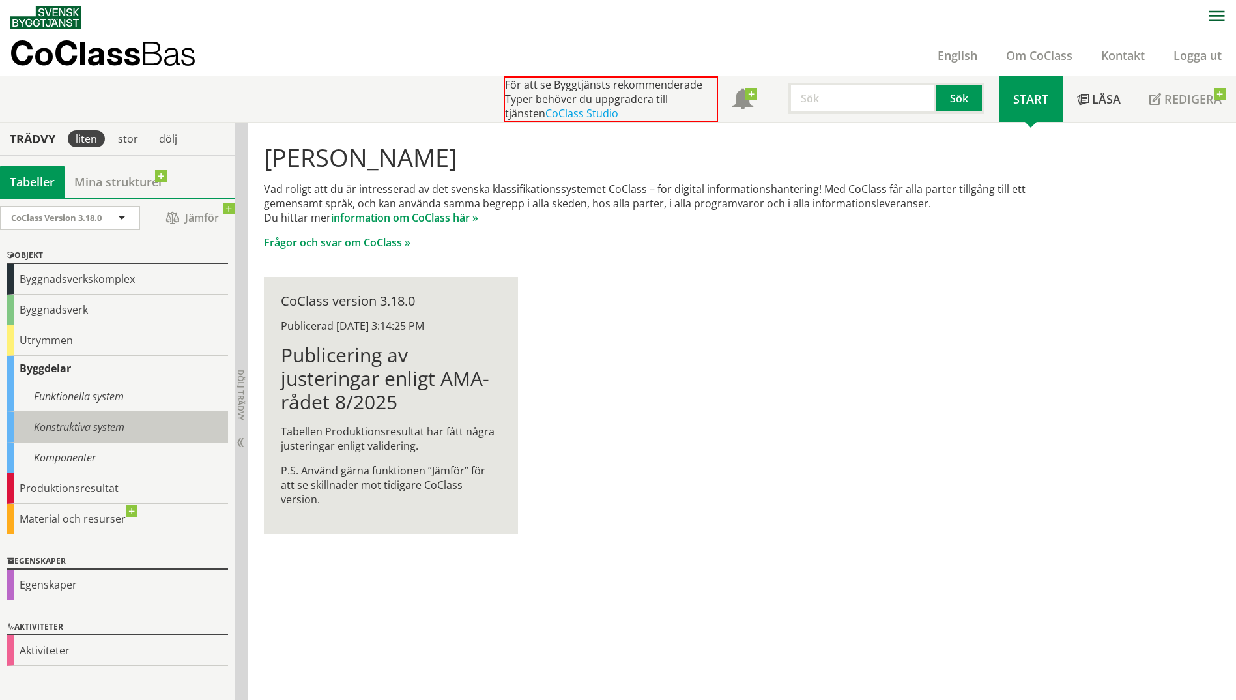
click at [111, 425] on div "Konstruktiva system" at bounding box center [117, 427] width 221 height 31
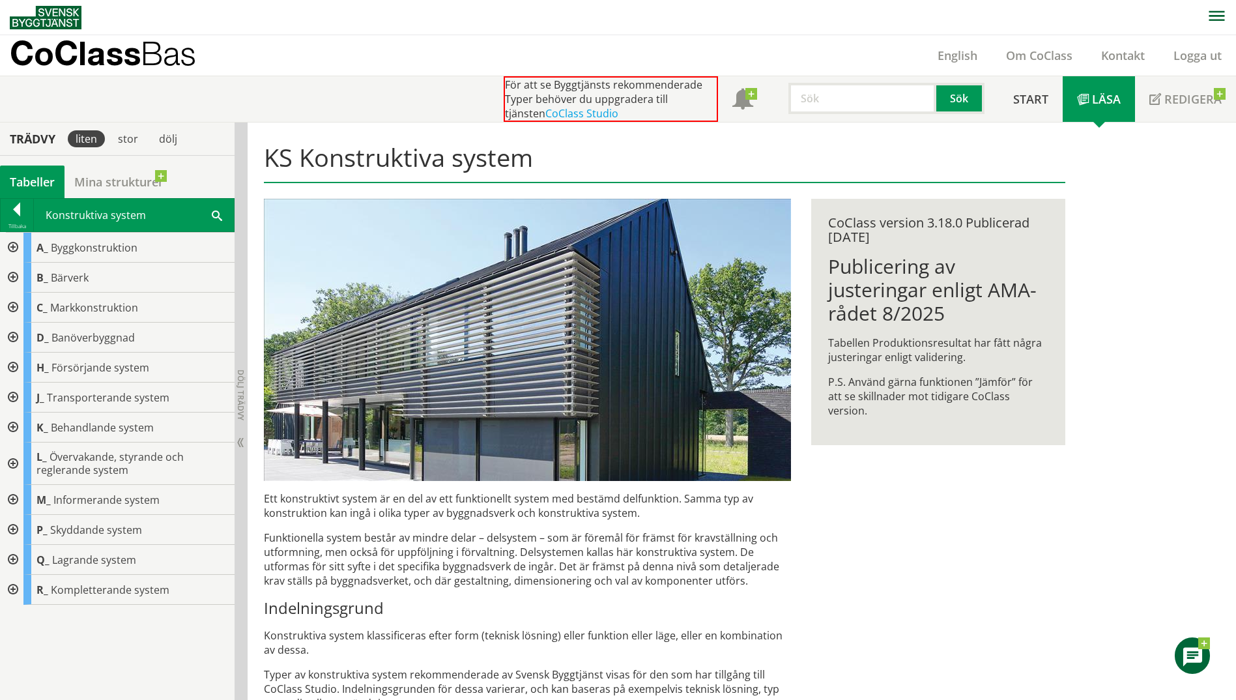
click at [10, 245] on div at bounding box center [11, 248] width 23 height 30
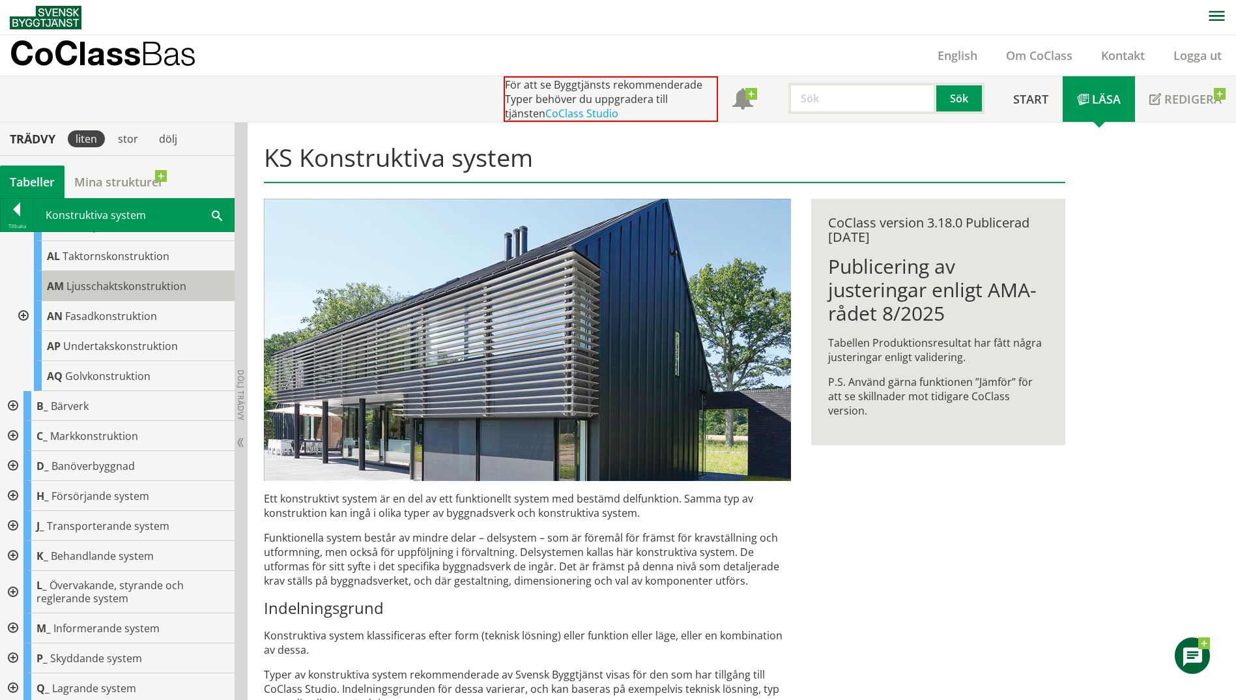
scroll to position [326, 0]
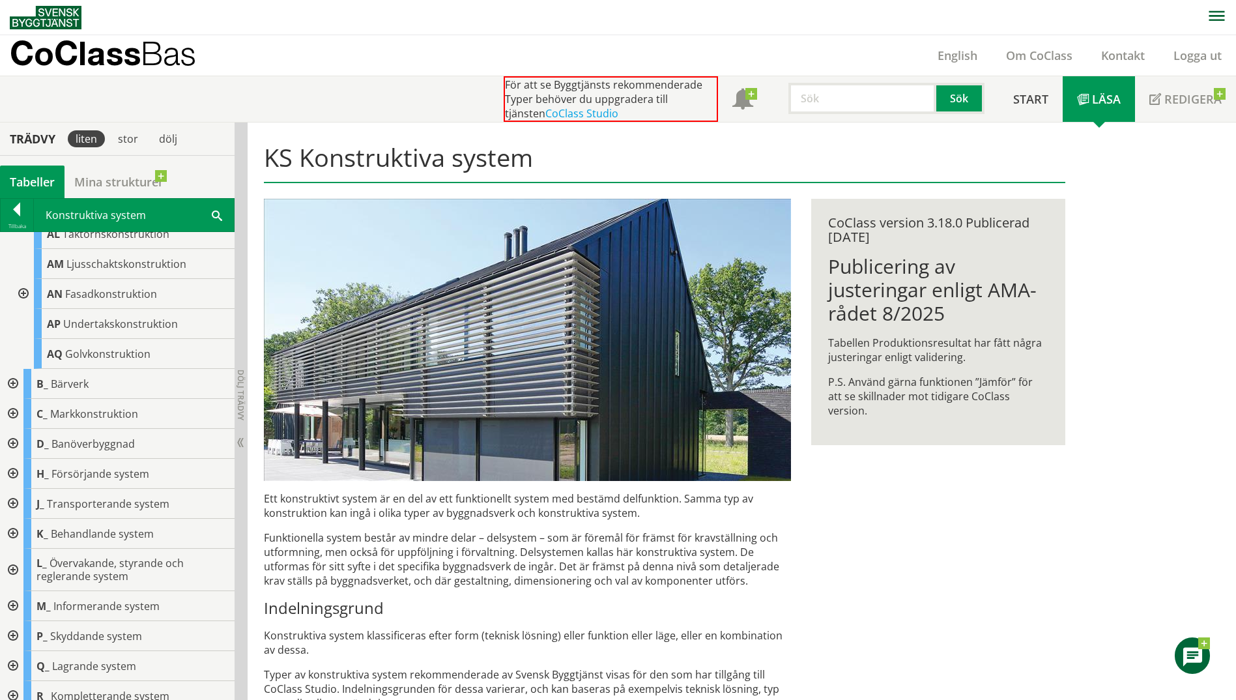
click at [12, 474] on div at bounding box center [11, 474] width 23 height 30
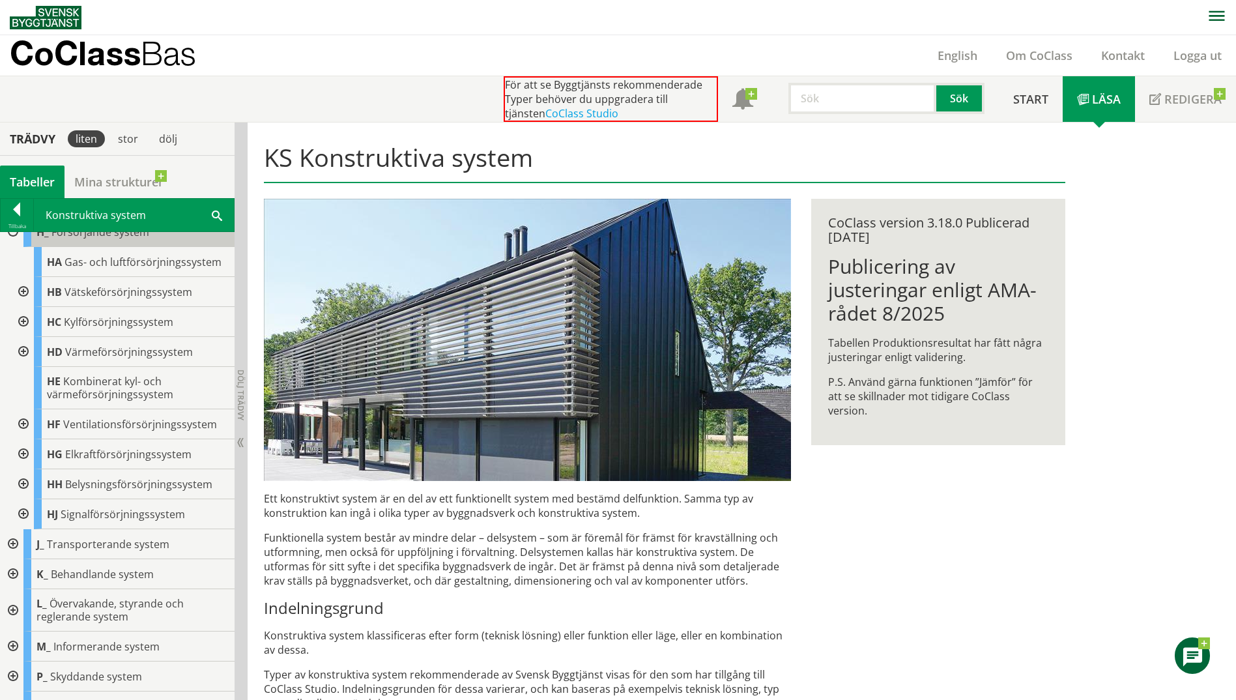
scroll to position [619, 0]
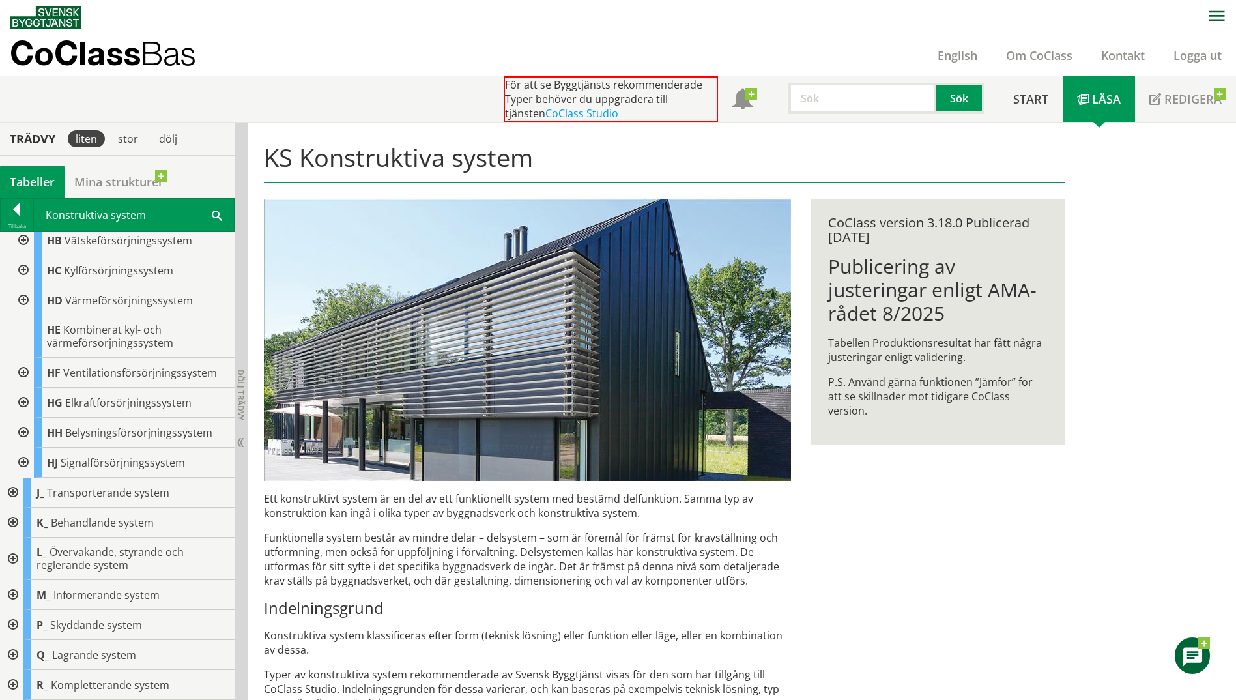
click at [14, 686] on div at bounding box center [11, 685] width 23 height 30
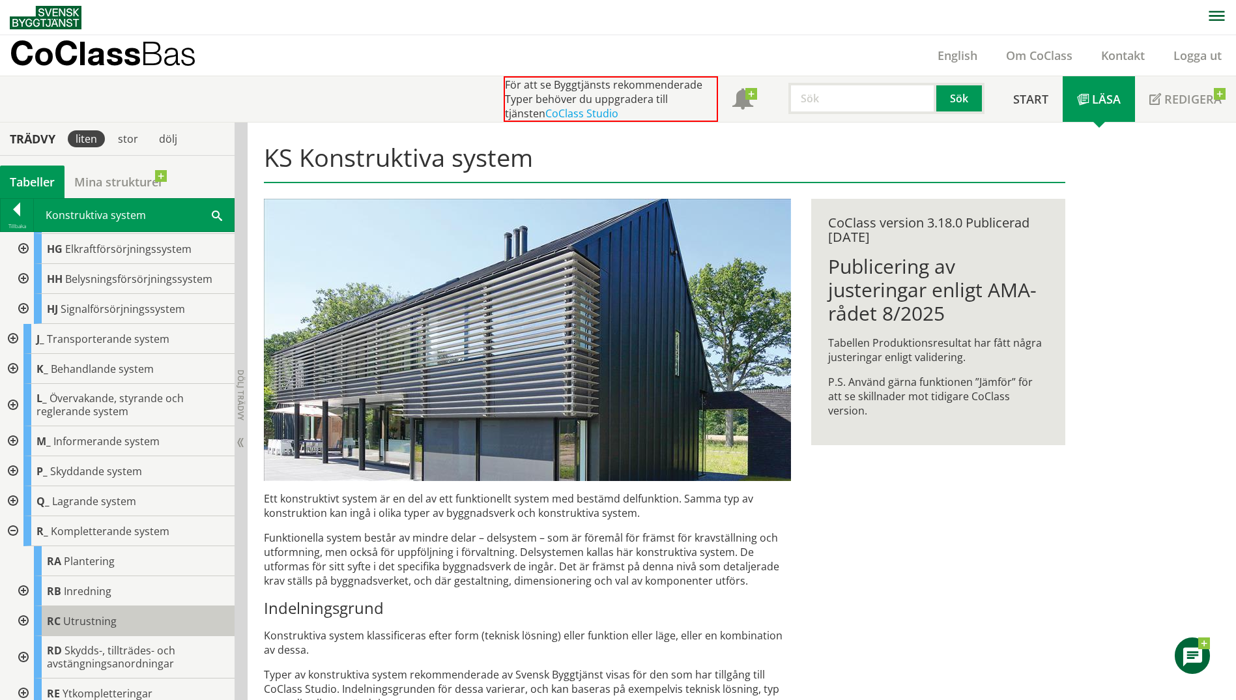
scroll to position [781, 0]
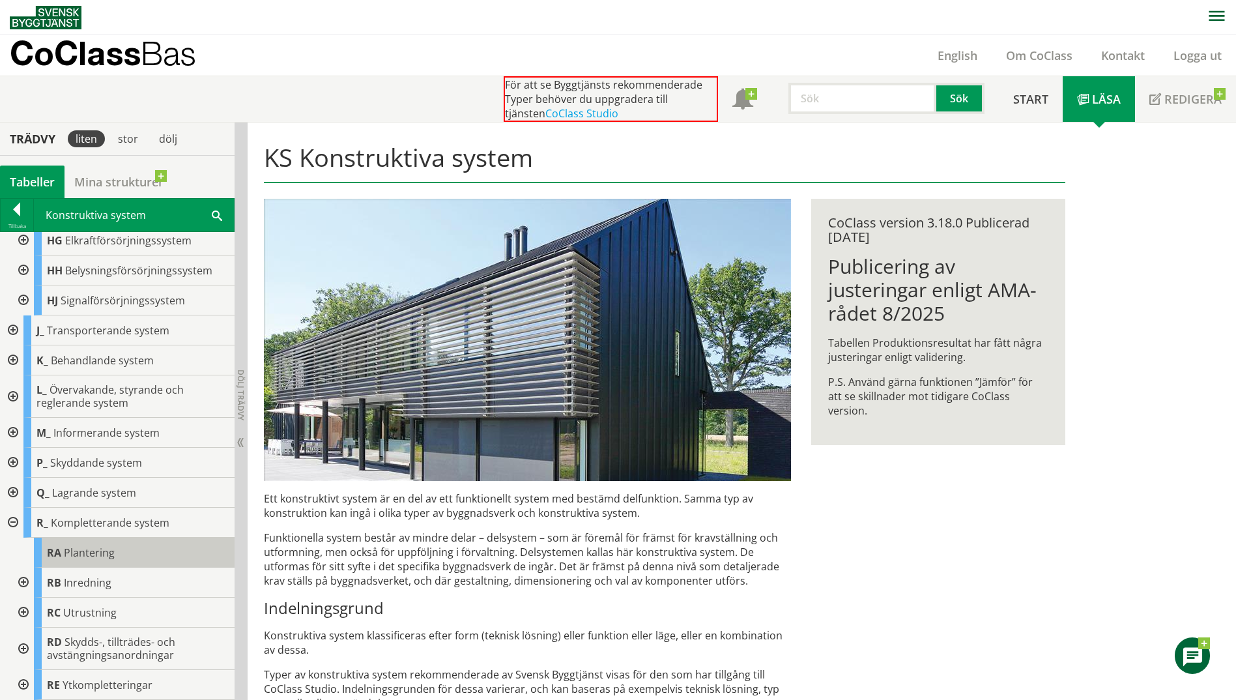
click at [224, 546] on div "RA Plantering" at bounding box center [134, 552] width 201 height 30
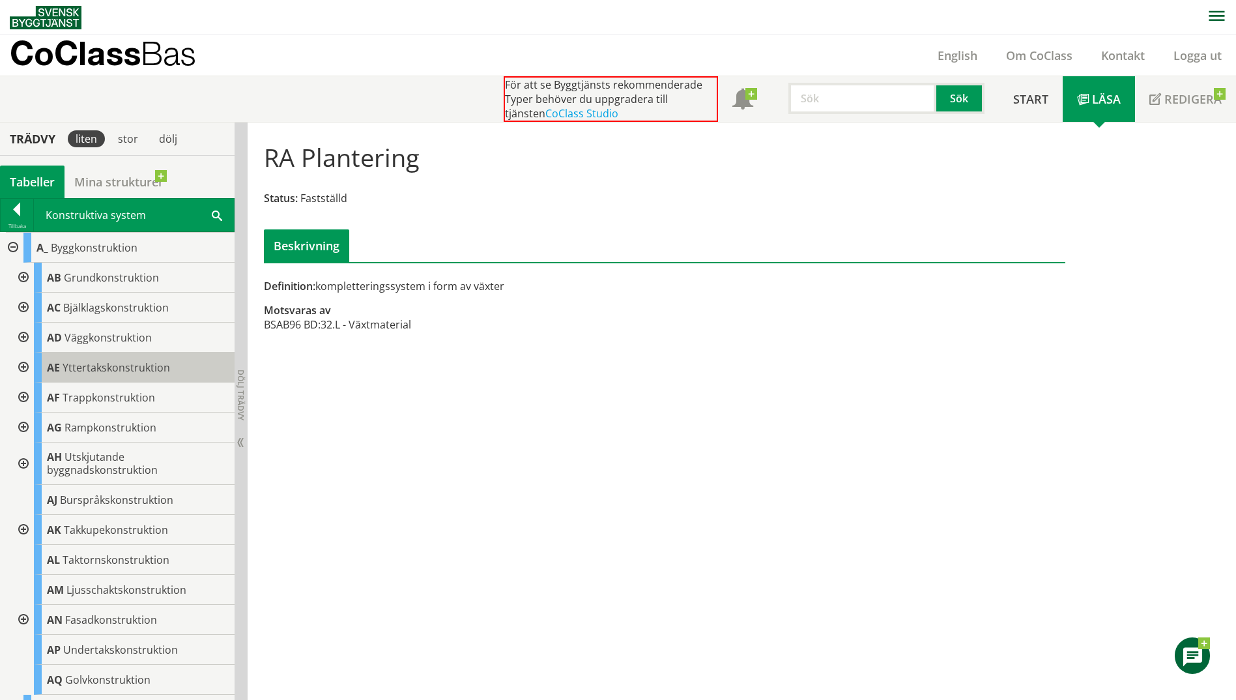
click at [103, 365] on span "Yttertakskonstruktion" at bounding box center [116, 367] width 107 height 14
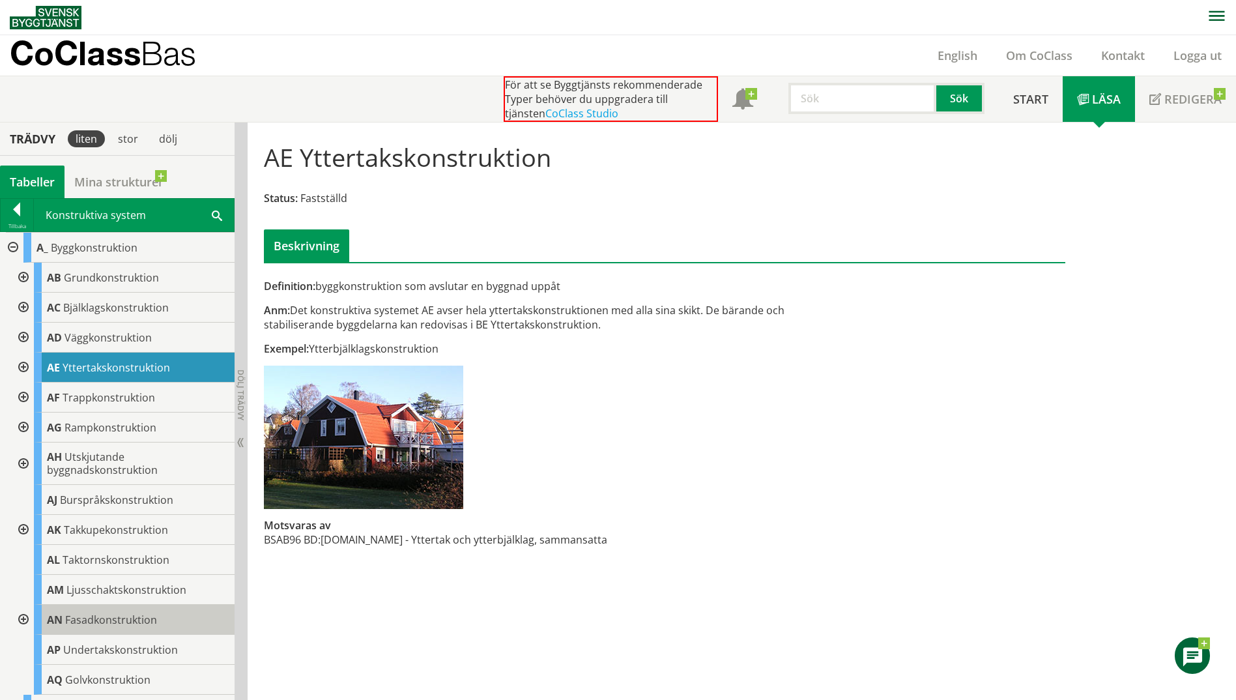
scroll to position [65, 0]
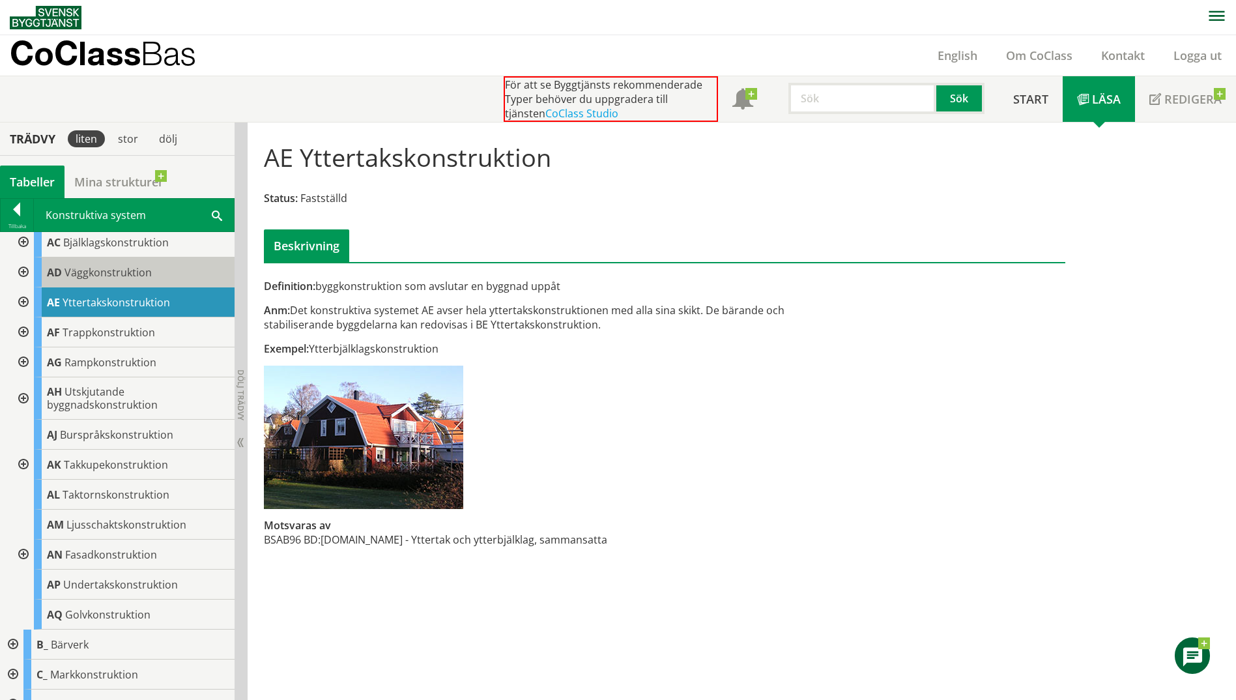
click at [143, 271] on span "Väggkonstruktion" at bounding box center [107, 272] width 87 height 14
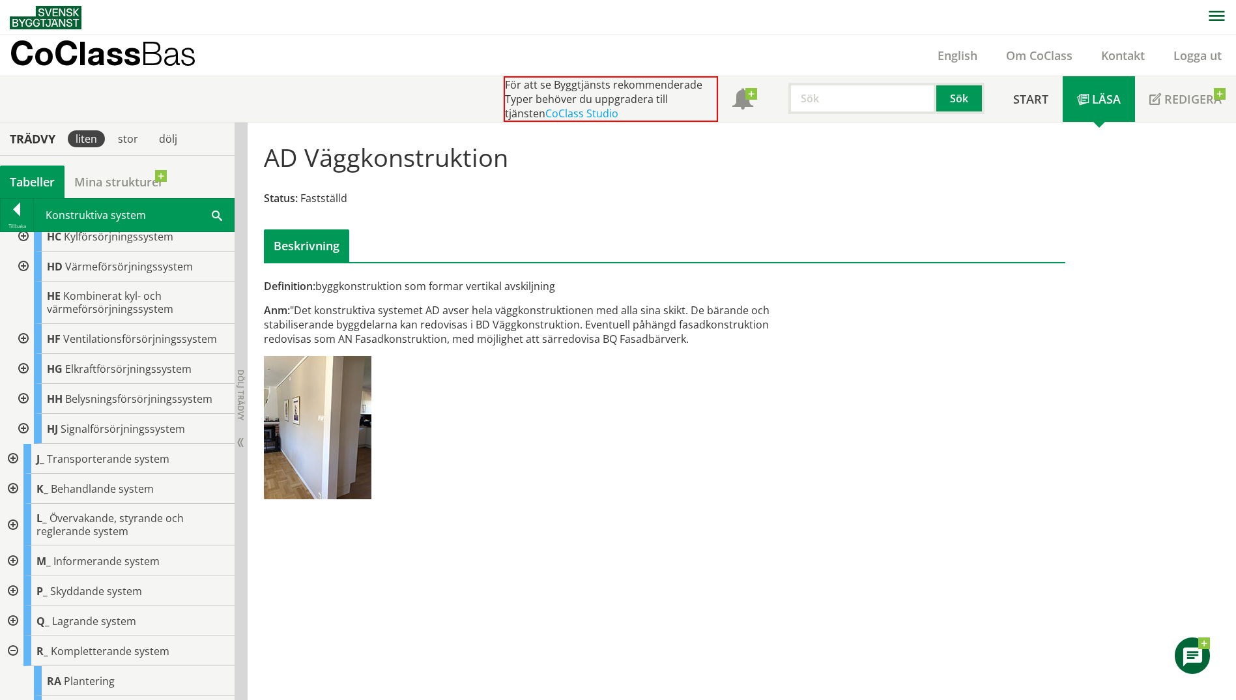
scroll to position [781, 0]
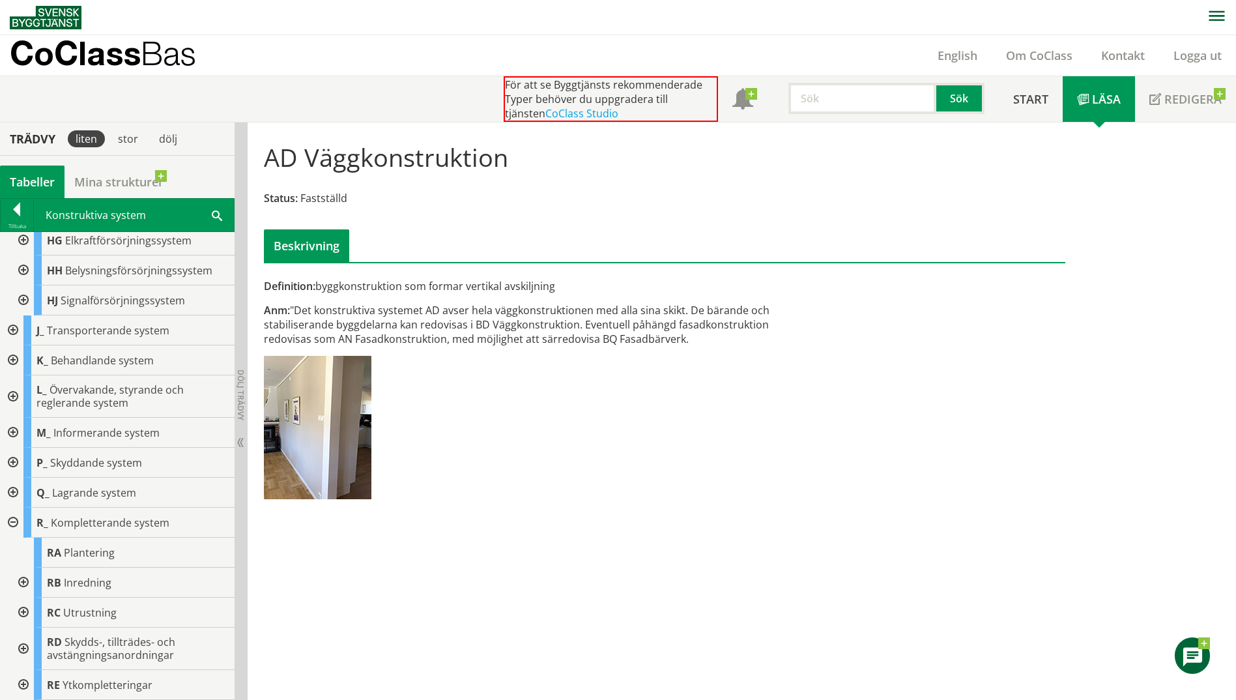
click at [25, 580] on div at bounding box center [21, 582] width 23 height 30
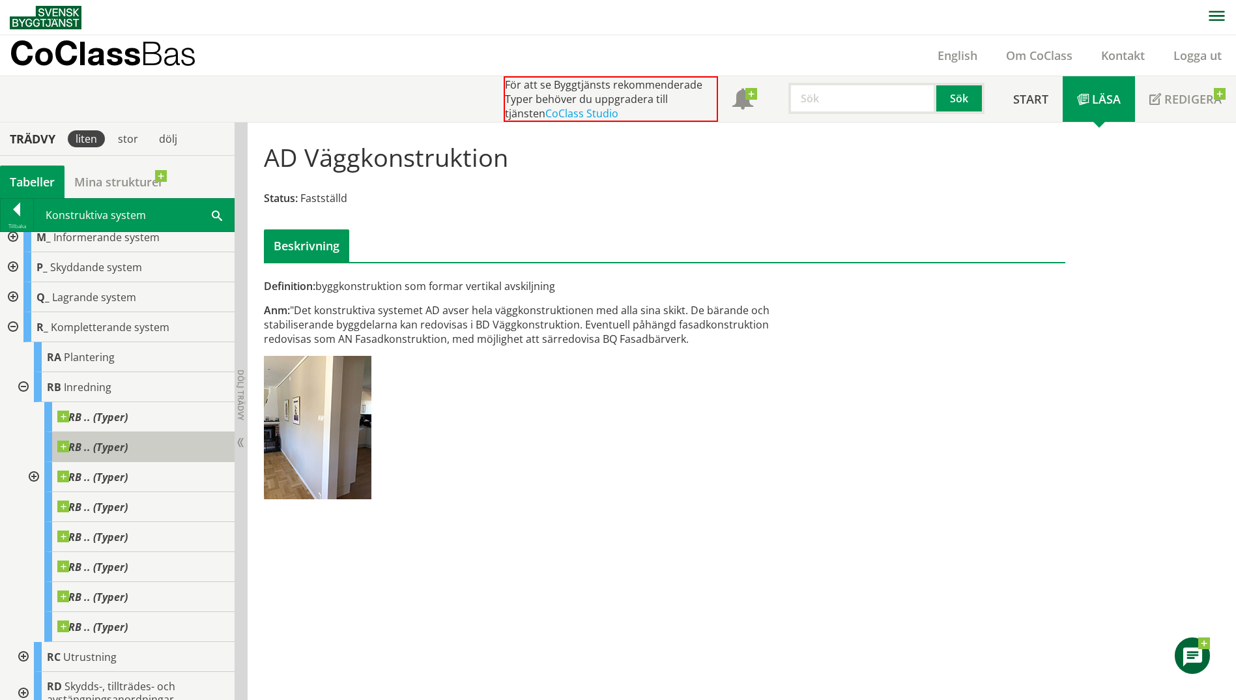
scroll to position [1021, 0]
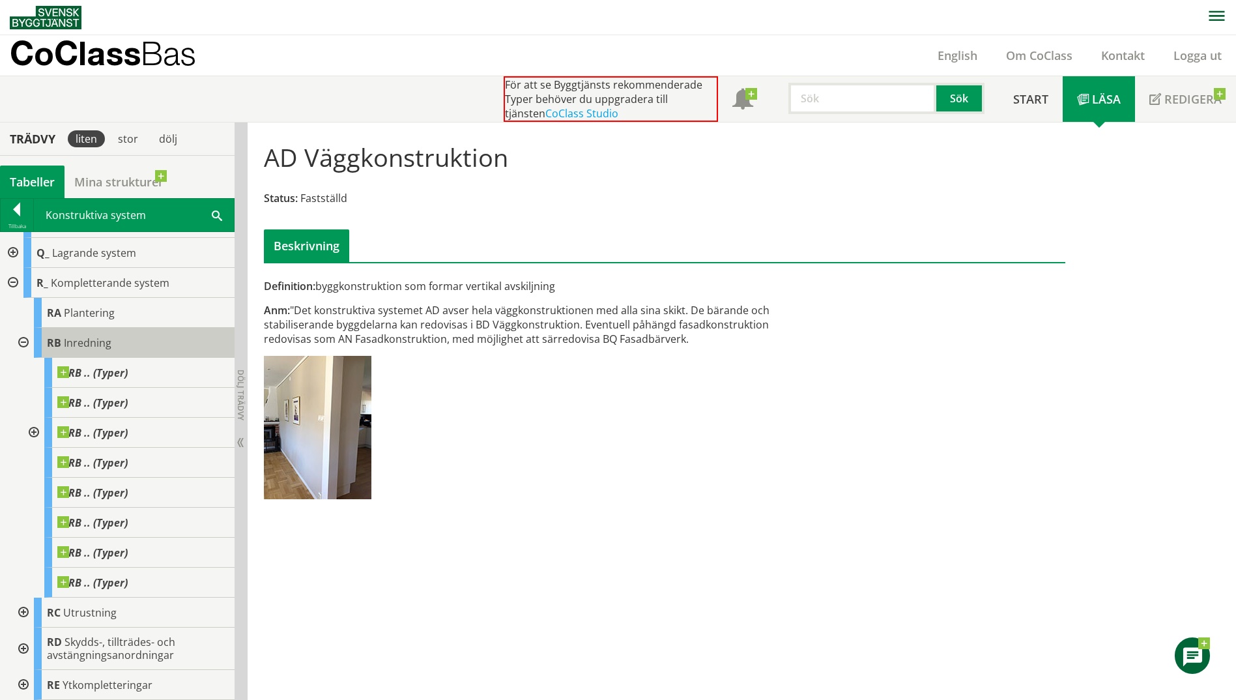
click at [97, 341] on span "Inredning" at bounding box center [88, 342] width 48 height 14
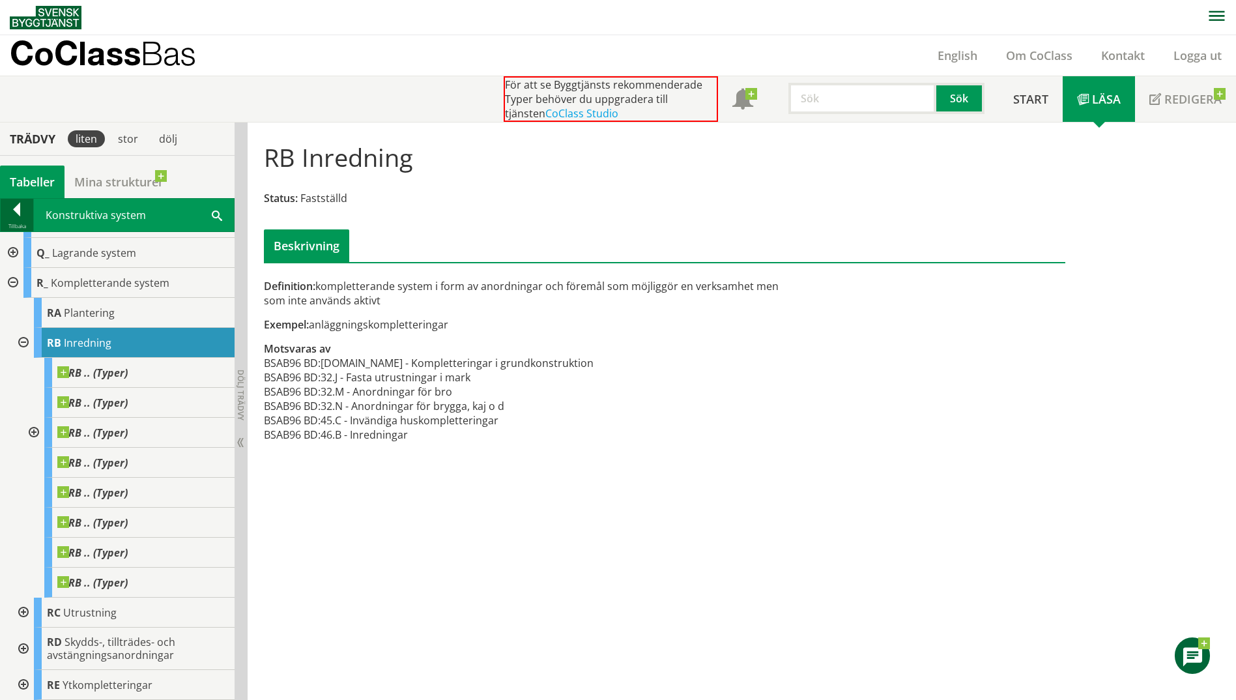
click at [21, 205] on div at bounding box center [17, 212] width 33 height 18
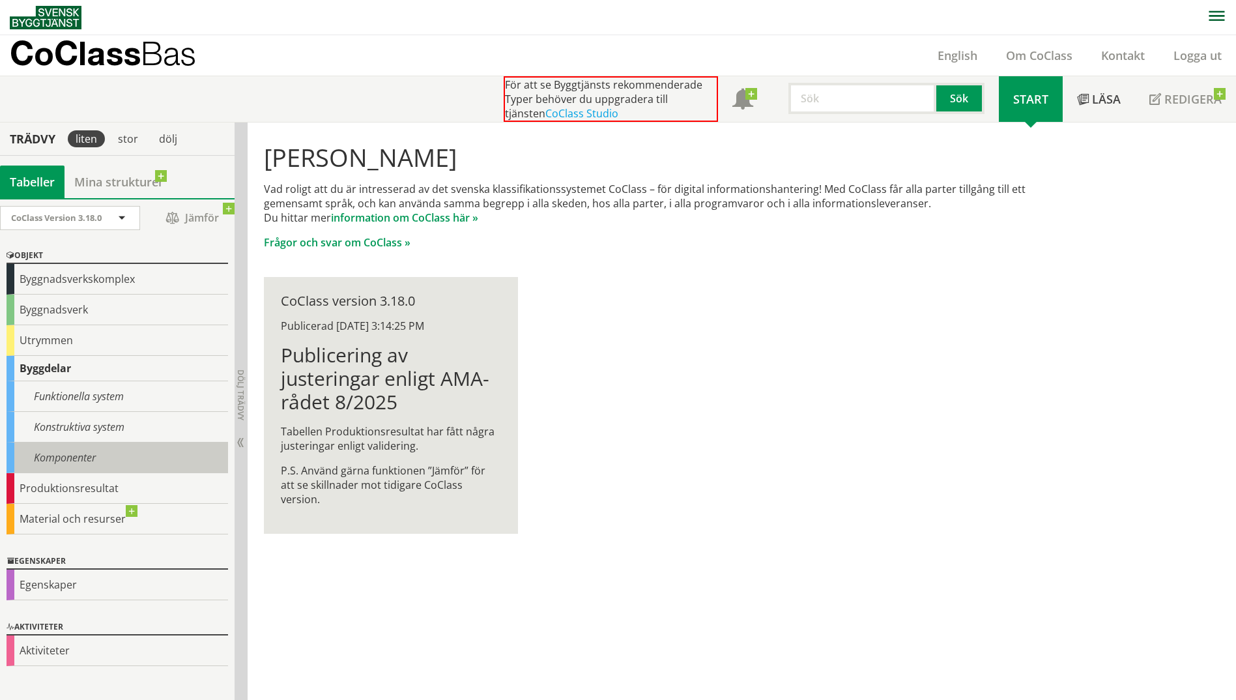
click at [91, 454] on div "Komponenter" at bounding box center [117, 457] width 221 height 31
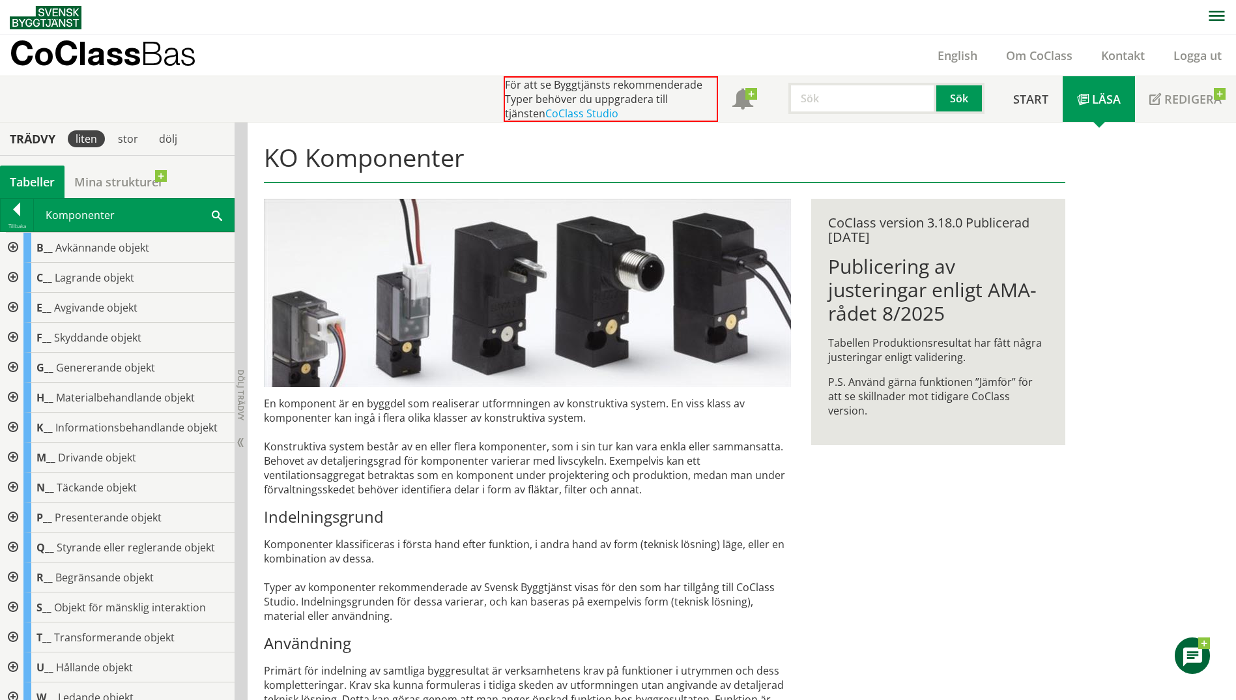
scroll to position [115, 0]
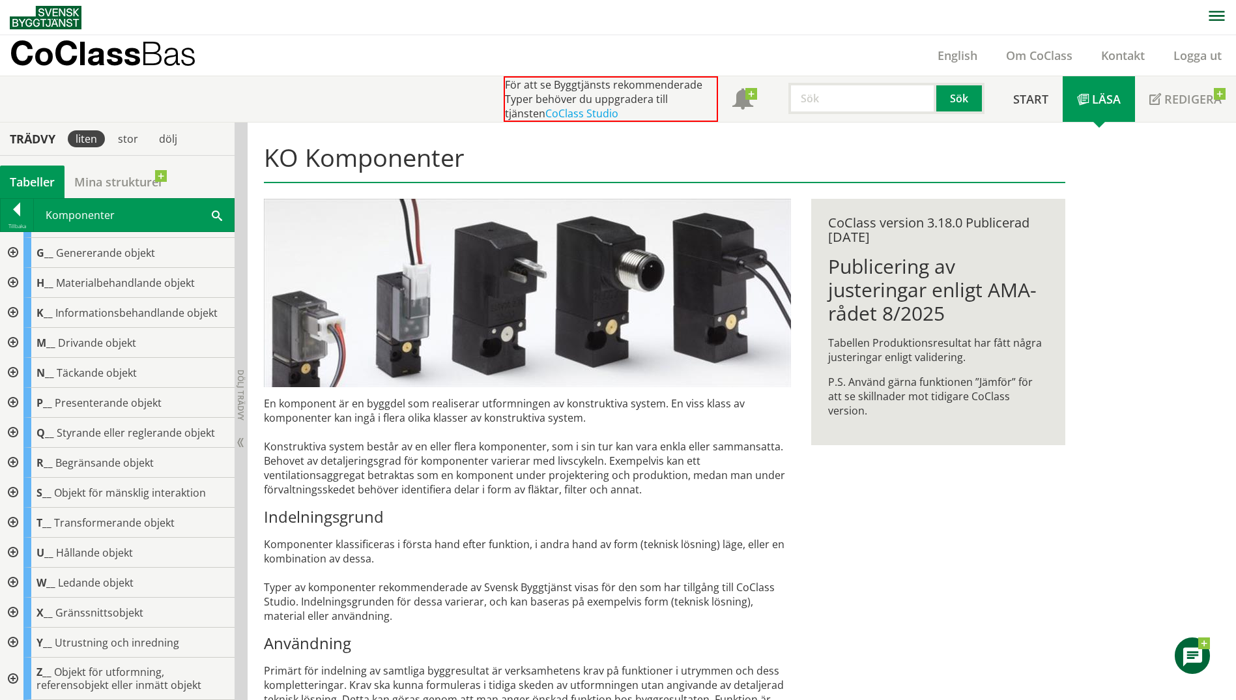
click at [12, 640] on div at bounding box center [11, 642] width 23 height 30
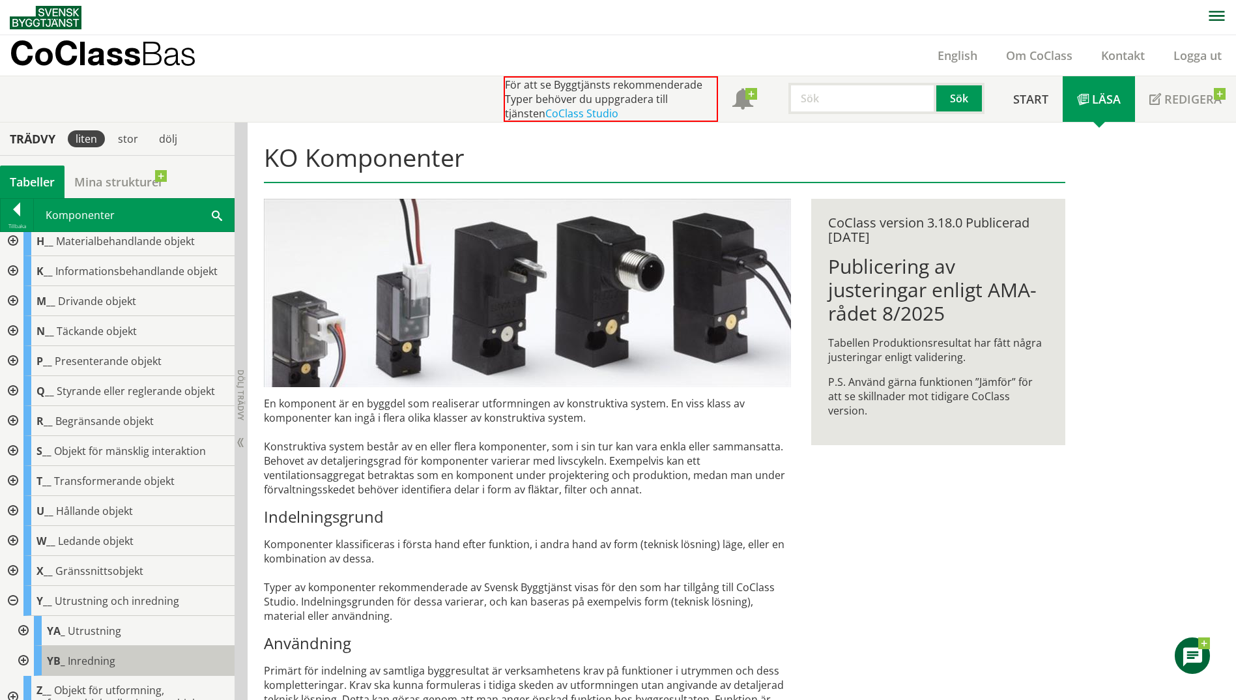
scroll to position [175, 0]
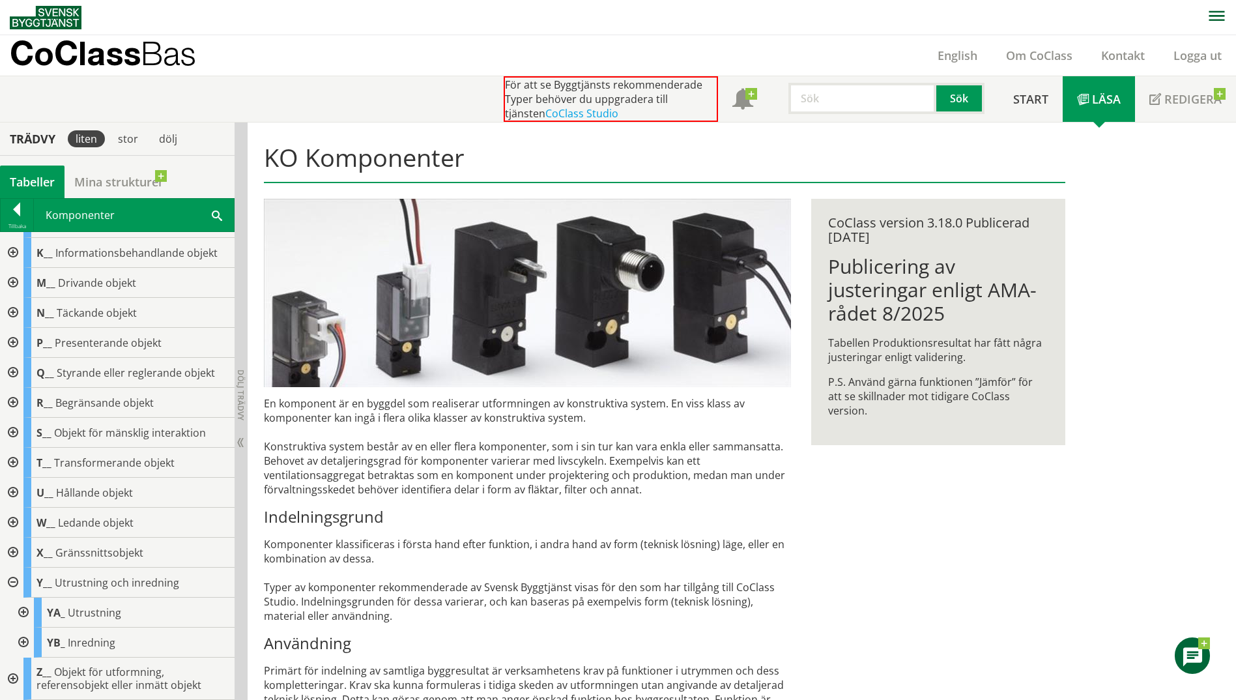
click at [28, 640] on div at bounding box center [21, 642] width 23 height 30
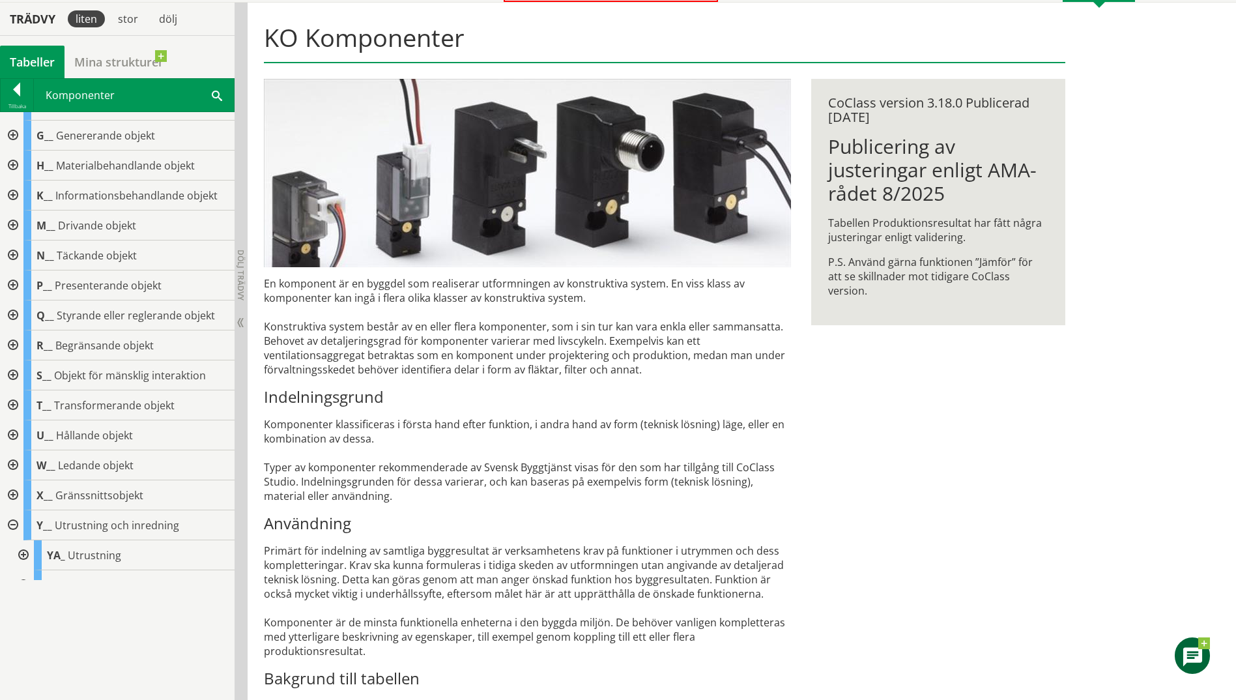
scroll to position [0, 0]
